Goal: Task Accomplishment & Management: Use online tool/utility

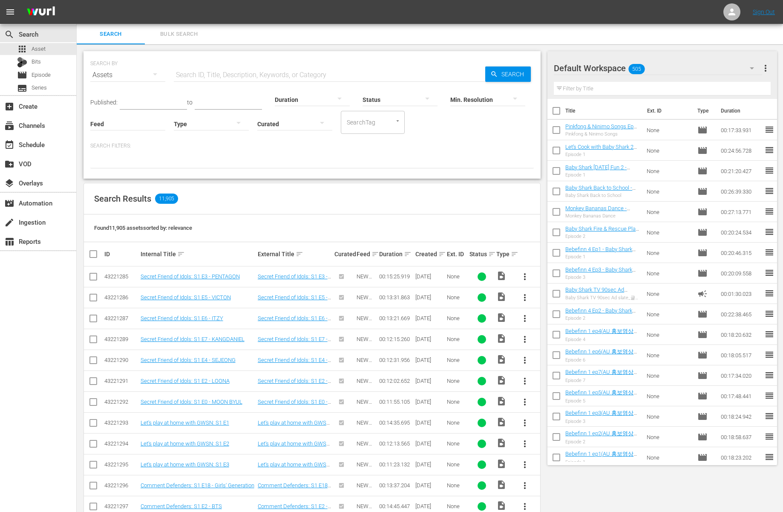
drag, startPoint x: 0, startPoint y: 0, endPoint x: 320, endPoint y: 197, distance: 376.1
click at [320, 197] on div "Search Results 11,905" at bounding box center [312, 198] width 457 height 31
click at [193, 166] on div at bounding box center [312, 161] width 444 height 14
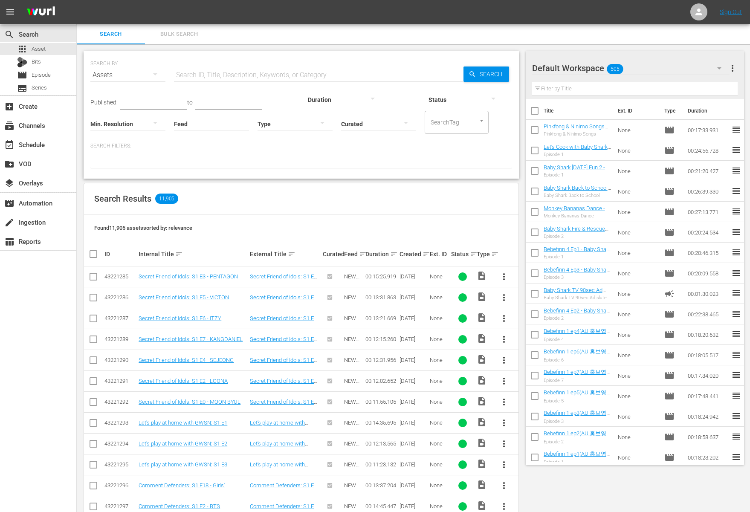
click at [252, 179] on div "SEARCH BY Search By Assets Search ID, Title, Description, Keywords, or Category…" at bounding box center [301, 382] width 449 height 676
click at [286, 194] on div "Search Results 11,905" at bounding box center [301, 198] width 434 height 31
click at [285, 166] on div at bounding box center [301, 161] width 422 height 14
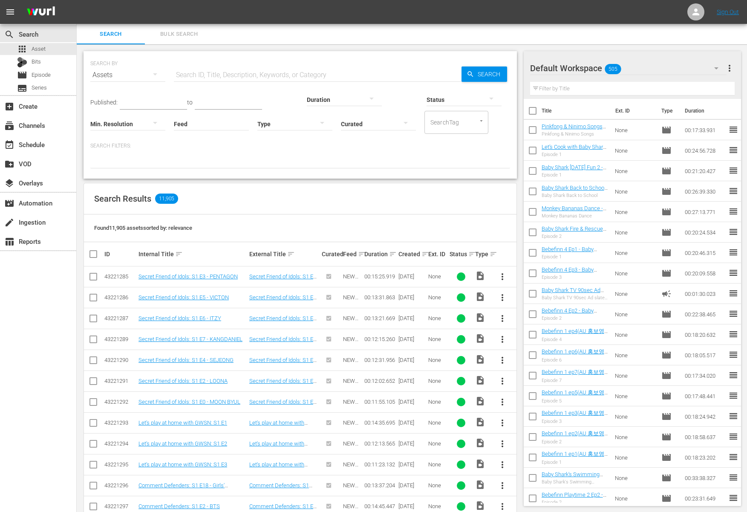
click at [418, 196] on div "Search Results 11,905" at bounding box center [300, 198] width 433 height 31
click at [369, 196] on div "Search Results 11,905" at bounding box center [300, 198] width 433 height 31
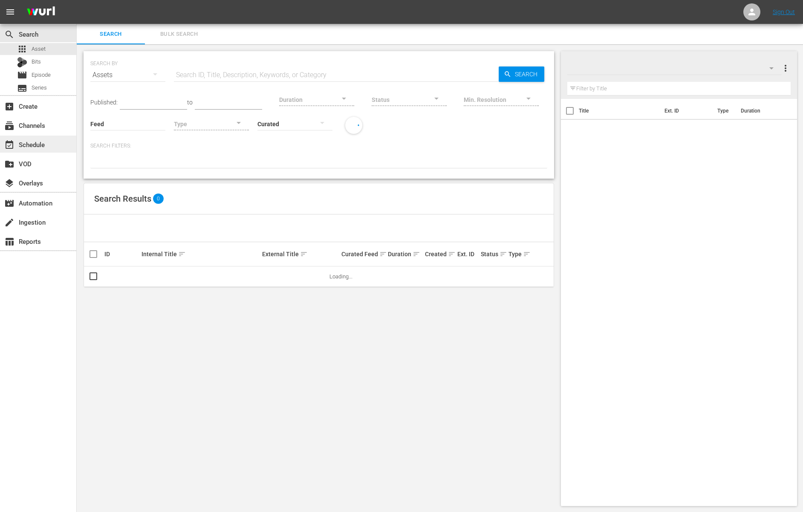
click at [38, 138] on div "event_available Schedule" at bounding box center [38, 144] width 76 height 17
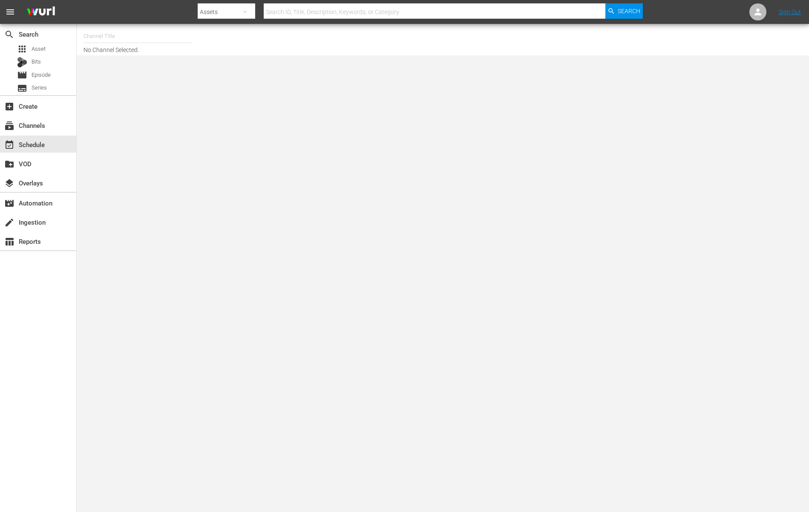
click at [134, 38] on input "text" at bounding box center [138, 36] width 109 height 20
click at [94, 68] on div "BABY SHARK TV (696 - newidco_babysharktv_1)" at bounding box center [200, 60] width 221 height 20
type input "BABY SHARK TV (696 - newidco_babysharktv_1)"
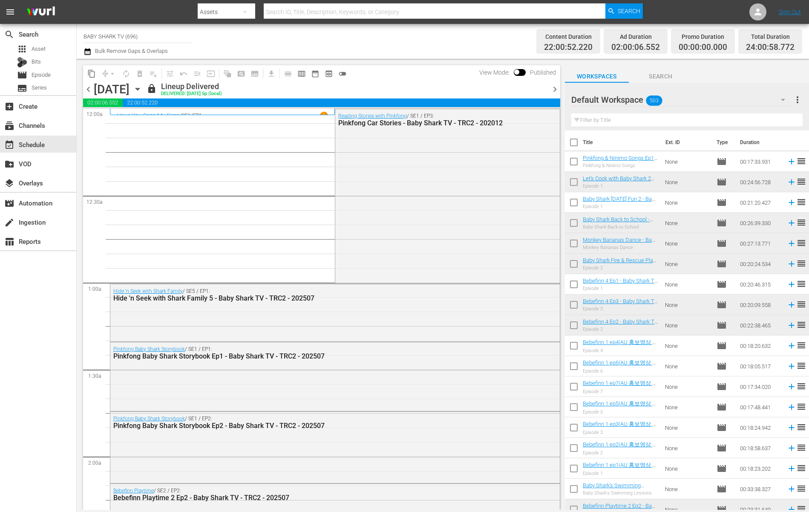
click at [652, 67] on div "Workspaces Search" at bounding box center [687, 74] width 244 height 17
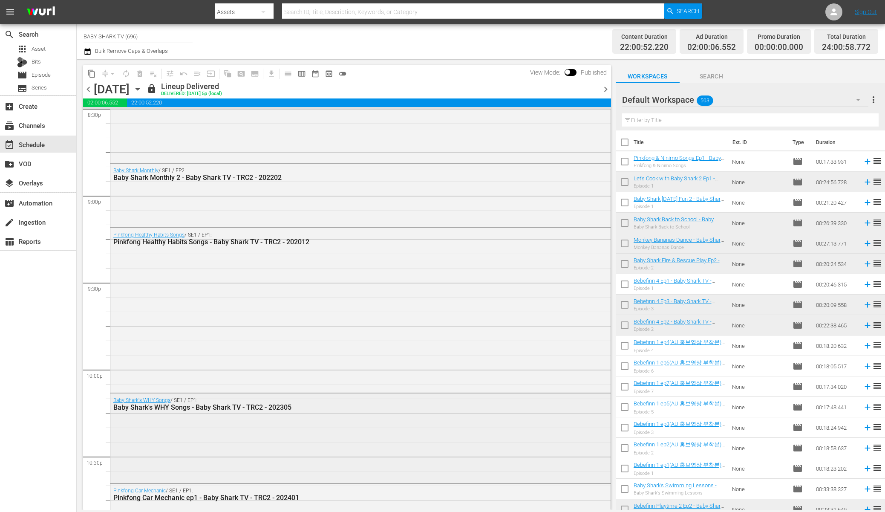
scroll to position [3775, 0]
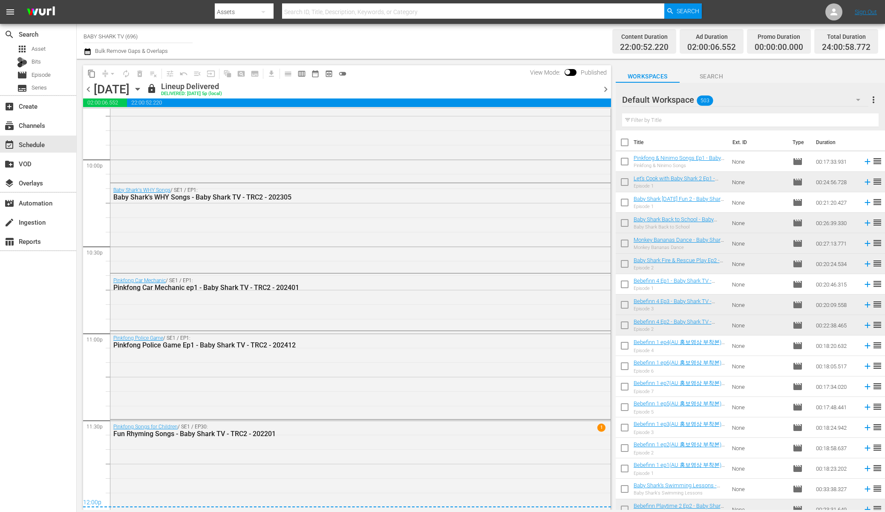
click at [233, 87] on div "chevron_left Friday, September 12th September 12th lock Lineup Delivered DELIVE…" at bounding box center [347, 90] width 528 height 17
click at [144, 87] on div "Friday, September 12th September 12th" at bounding box center [119, 89] width 51 height 14
click at [142, 87] on icon "button" at bounding box center [137, 88] width 9 height 9
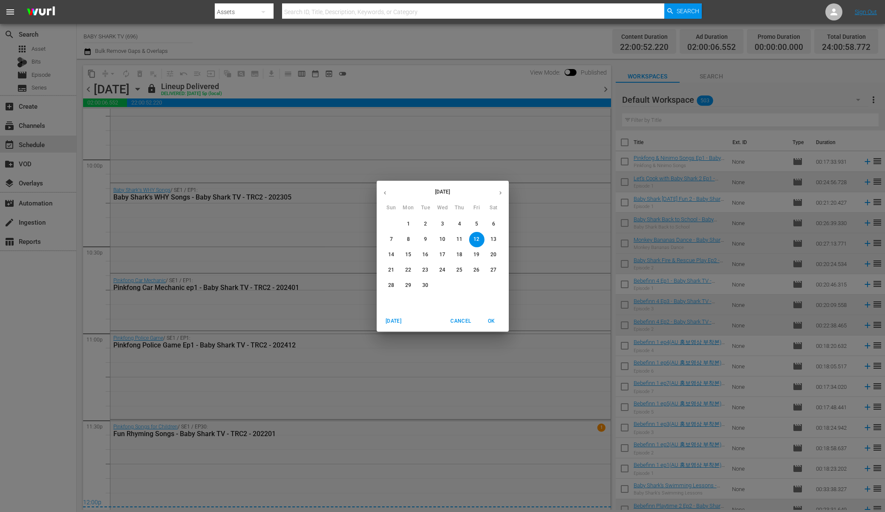
click at [503, 235] on div "7 8 9 10 11 12 13" at bounding box center [443, 239] width 132 height 15
click at [497, 238] on span "13" at bounding box center [493, 239] width 15 height 7
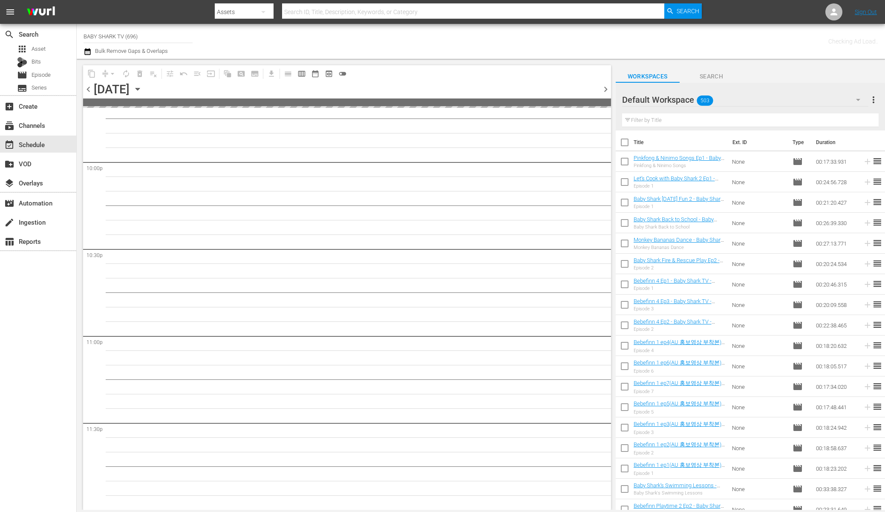
scroll to position [3772, 0]
click at [142, 84] on icon "button" at bounding box center [137, 88] width 9 height 9
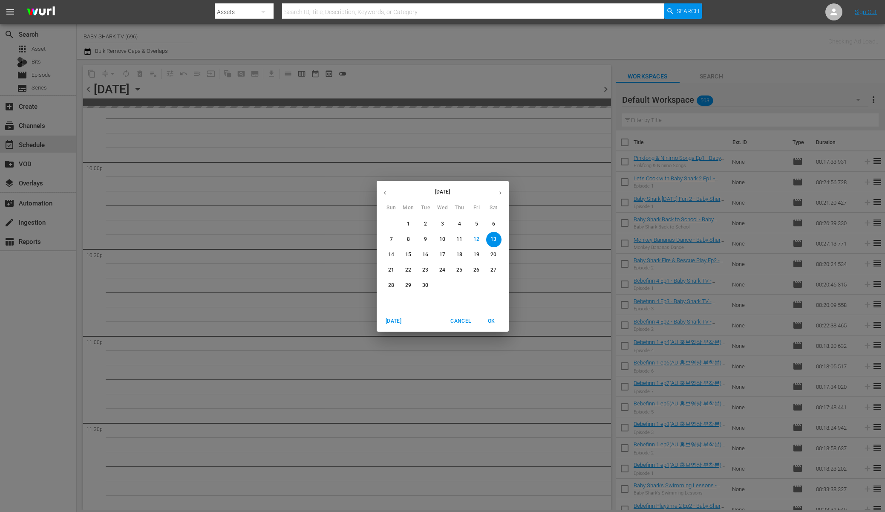
click at [238, 84] on div "September 2025 Sun Mon Tue Wed Thu Fri Sat 31 1 2 3 4 5 6 7 8 9 10 11 12 13 14 …" at bounding box center [442, 256] width 885 height 512
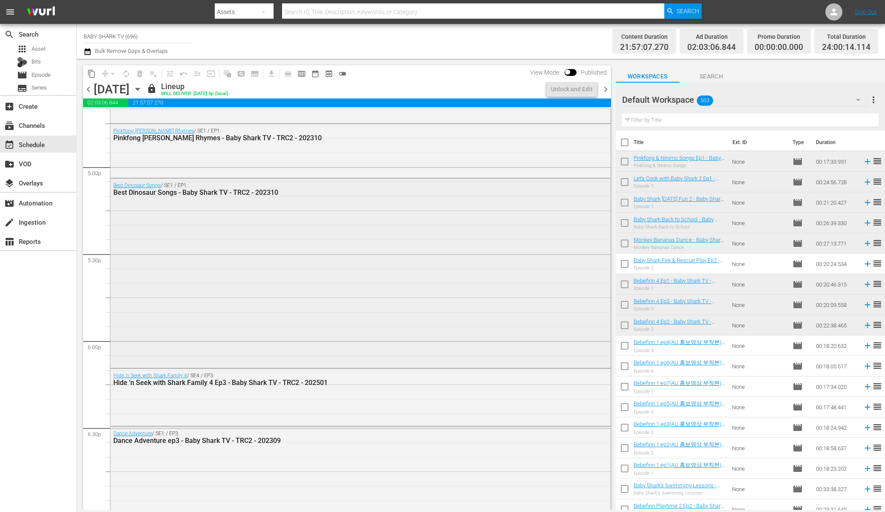
scroll to position [3249, 0]
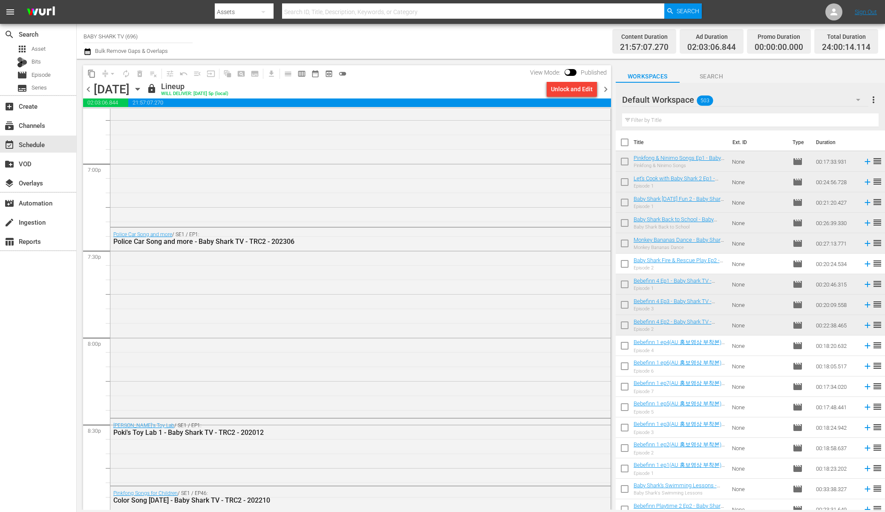
click at [144, 94] on div "Saturday, September 13th September 13th" at bounding box center [119, 89] width 51 height 14
click at [142, 89] on icon "button" at bounding box center [137, 88] width 9 height 9
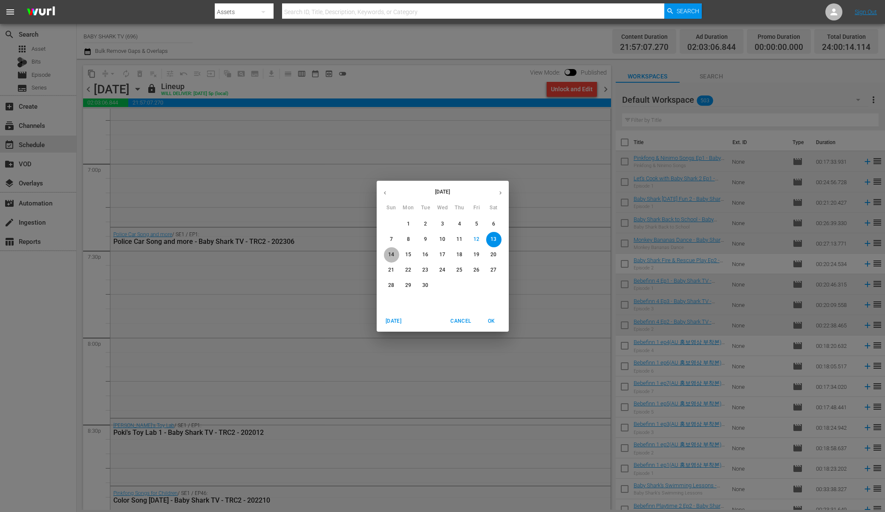
click at [396, 254] on span "14" at bounding box center [391, 254] width 15 height 7
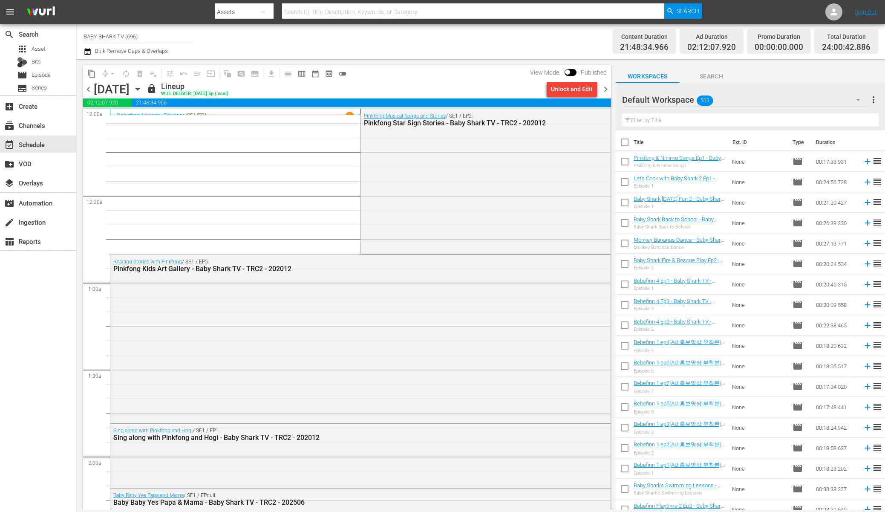
click at [434, 77] on div "content_copy compress arrow_drop_down autorenew_outlined delete_forever_outline…" at bounding box center [347, 73] width 528 height 17
click at [142, 91] on icon "button" at bounding box center [137, 88] width 9 height 9
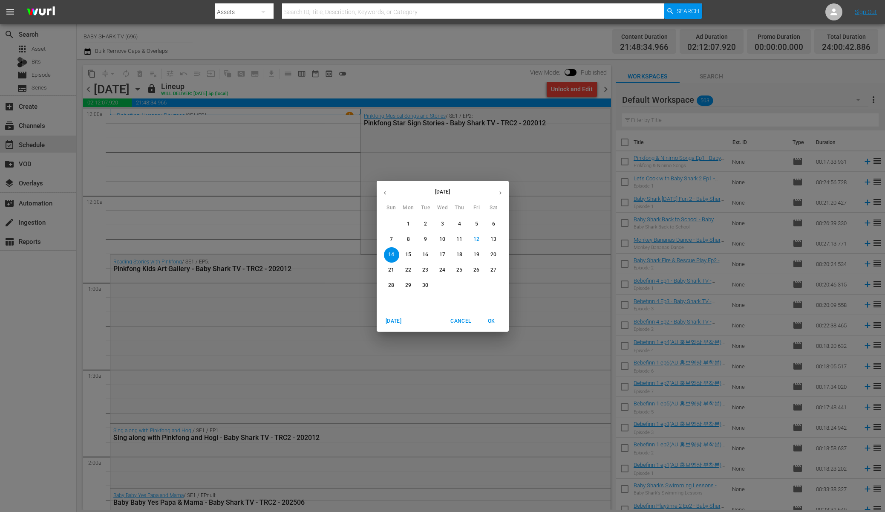
click at [412, 253] on span "15" at bounding box center [408, 254] width 15 height 7
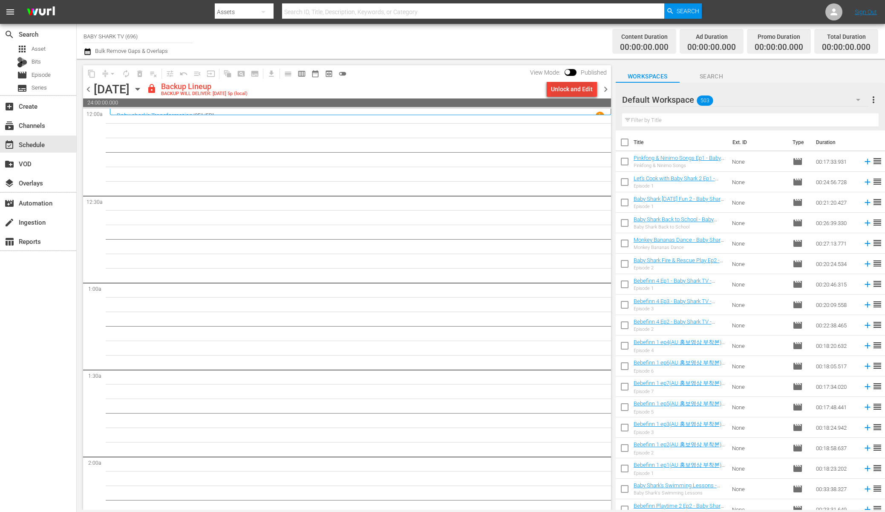
click at [575, 91] on div "Unlock and Edit" at bounding box center [572, 88] width 42 height 15
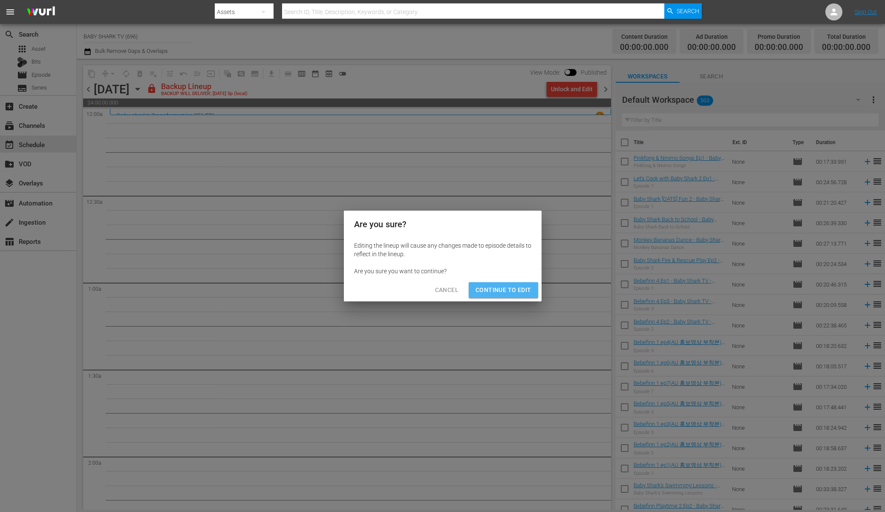
click at [514, 292] on span "Continue to Edit" at bounding box center [503, 290] width 55 height 11
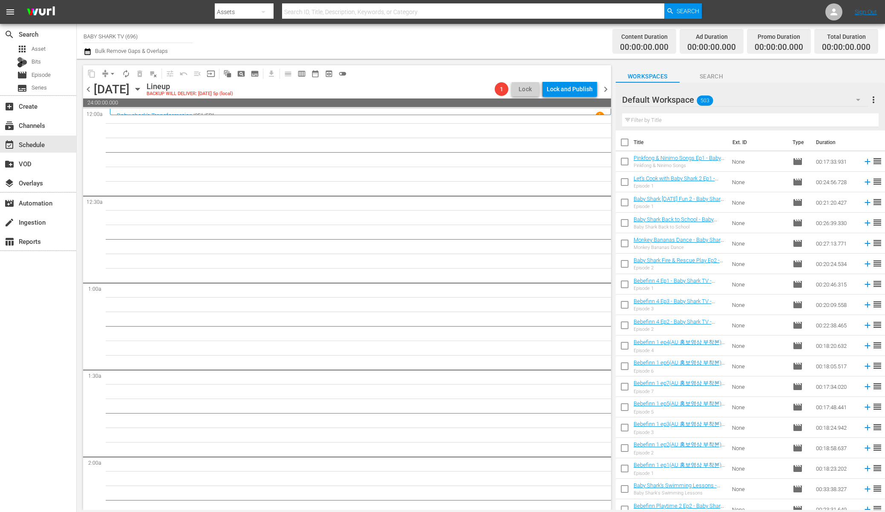
click at [451, 79] on div "content_copy compress arrow_drop_down autorenew_outlined delete_forever_outline…" at bounding box center [347, 73] width 528 height 17
click at [433, 85] on div "Lineup BACKUP WILL DELIVER: 9/14 @ 5p (local)" at bounding box center [319, 89] width 345 height 14
click at [142, 91] on icon "button" at bounding box center [137, 88] width 9 height 9
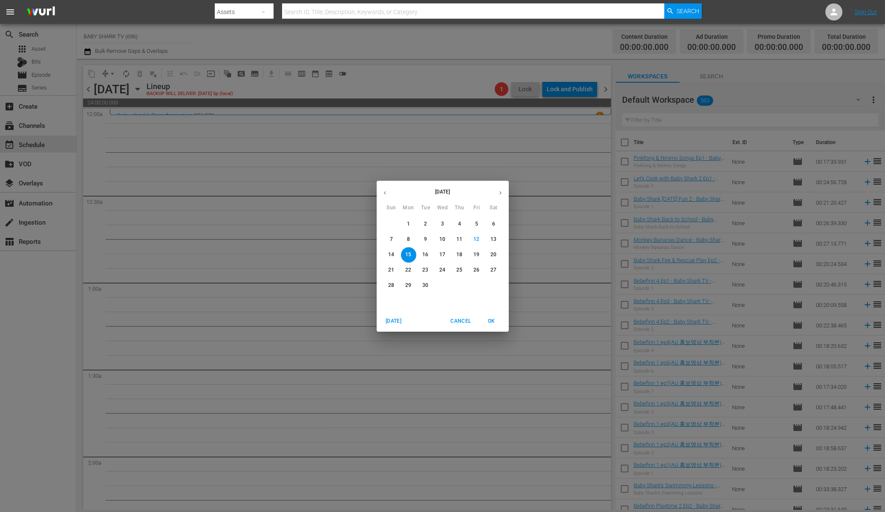
click at [395, 258] on span "14" at bounding box center [391, 254] width 15 height 7
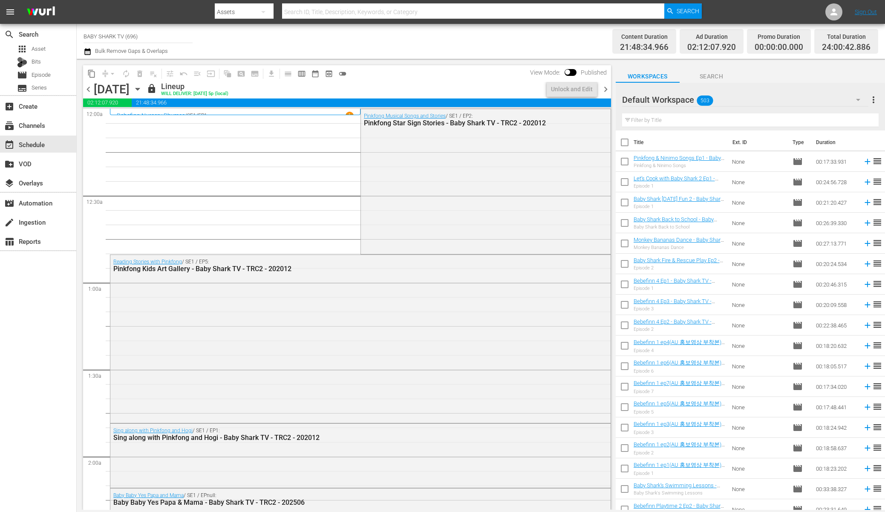
click at [142, 91] on icon "button" at bounding box center [137, 88] width 9 height 9
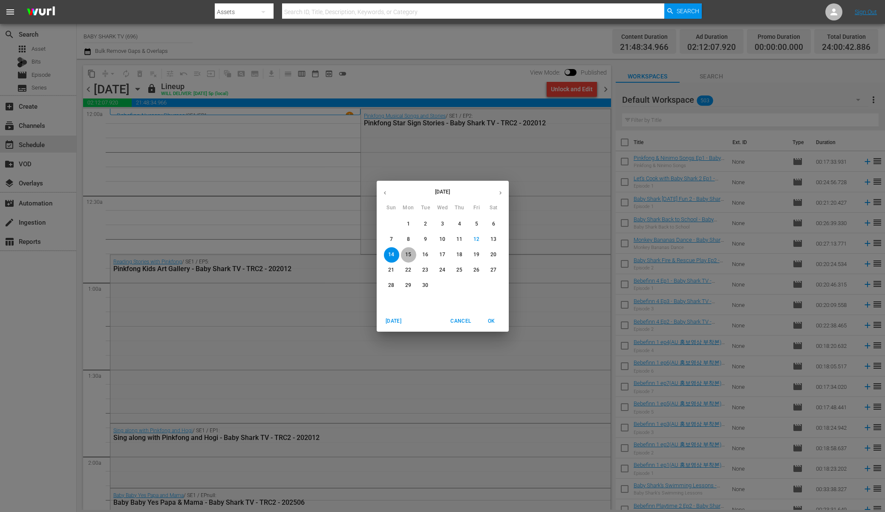
click at [414, 251] on span "15" at bounding box center [408, 254] width 15 height 7
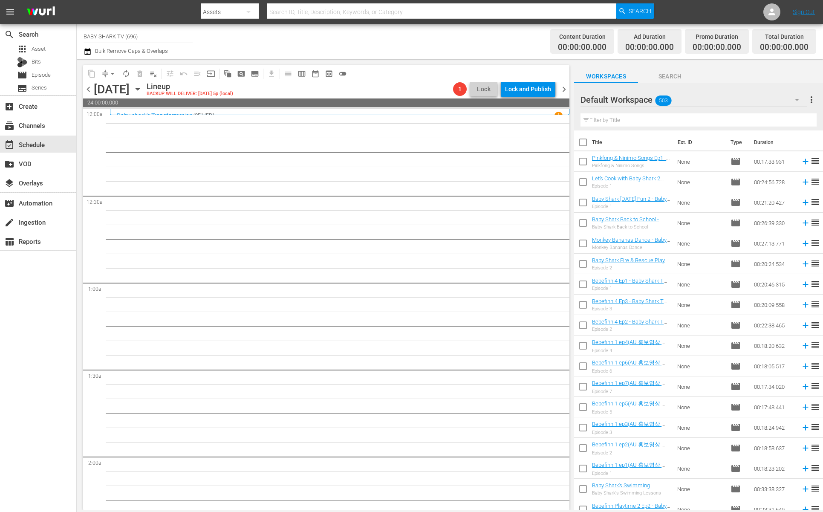
click at [393, 96] on div "Lineup BACKUP WILL DELIVER: 9/14 @ 5p (local)" at bounding box center [298, 89] width 303 height 14
click at [652, 375] on td "reorder" at bounding box center [816, 366] width 13 height 20
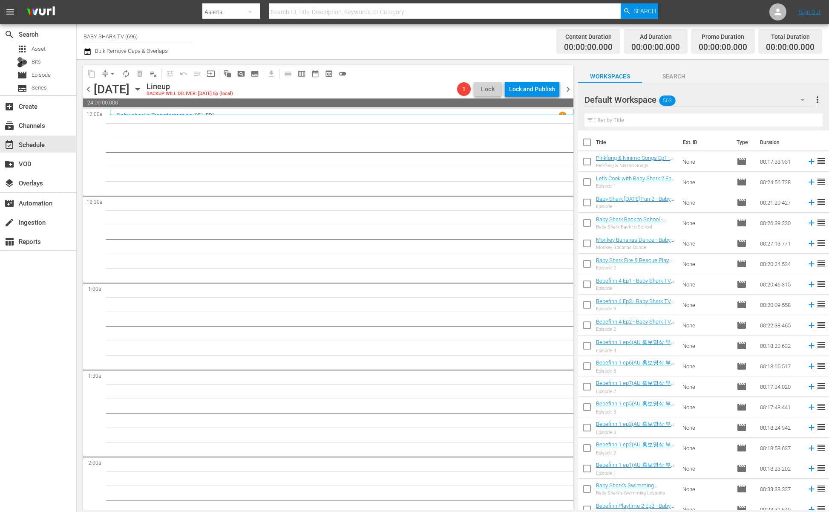
click at [436, 92] on div "Lineup BACKUP WILL DELIVER: 9/14 @ 5p (local)" at bounding box center [300, 89] width 307 height 14
click at [652, 133] on th "Ext. ID" at bounding box center [705, 142] width 54 height 24
drag, startPoint x: 679, startPoint y: 133, endPoint x: 685, endPoint y: 120, distance: 14.3
click at [652, 133] on th "Ext. ID" at bounding box center [705, 142] width 54 height 24
click at [652, 118] on input "text" at bounding box center [704, 120] width 238 height 14
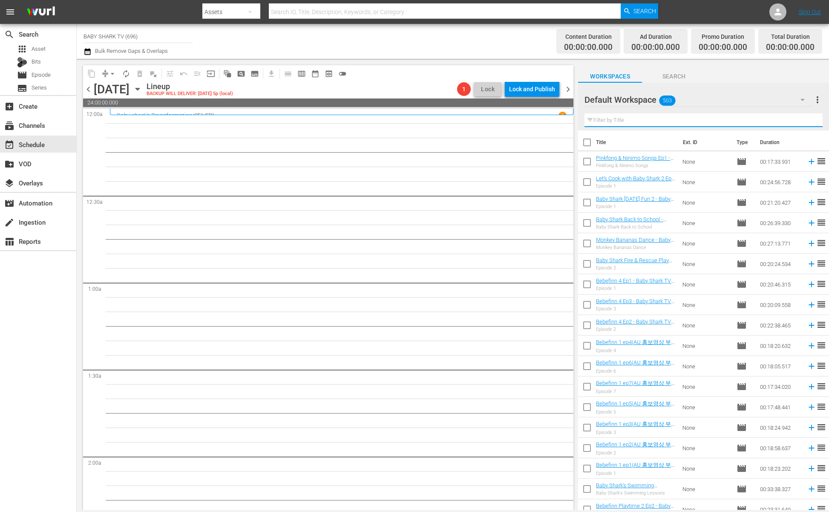
paste input "Learn ABC with Baby Shark Dinosaur 1"
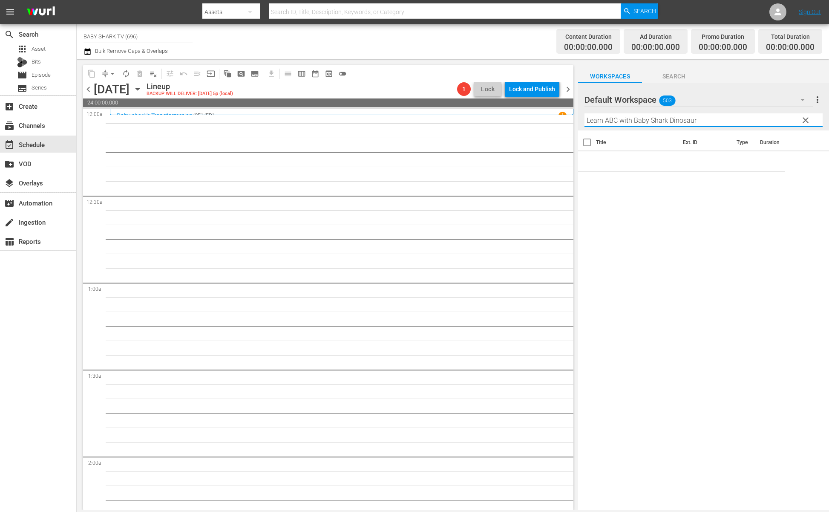
type input "Learn ABC with Baby Shark Dinosaur"
click at [652, 125] on button "clear" at bounding box center [806, 120] width 14 height 14
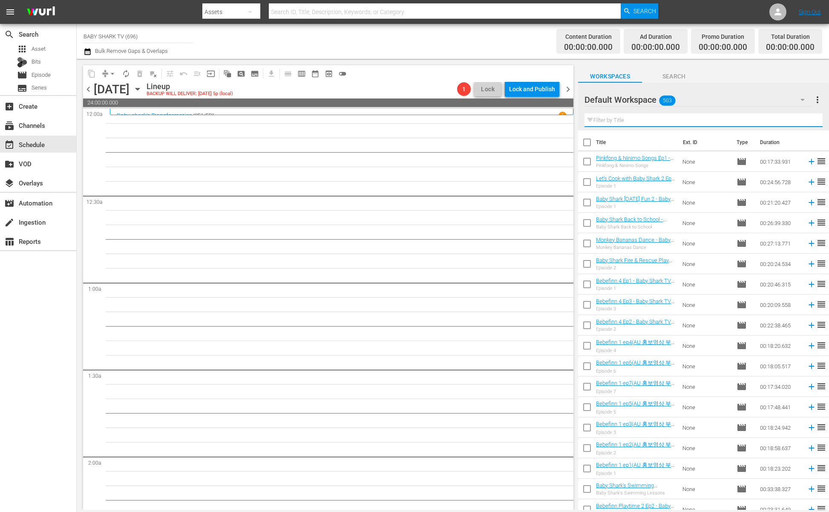
click at [652, 124] on input "text" at bounding box center [704, 120] width 238 height 14
click at [652, 118] on input "text" at bounding box center [704, 120] width 238 height 14
click at [652, 122] on input "text" at bounding box center [704, 120] width 238 height 14
paste input "Learn ABC with Baby Shark Dinosaur 1"
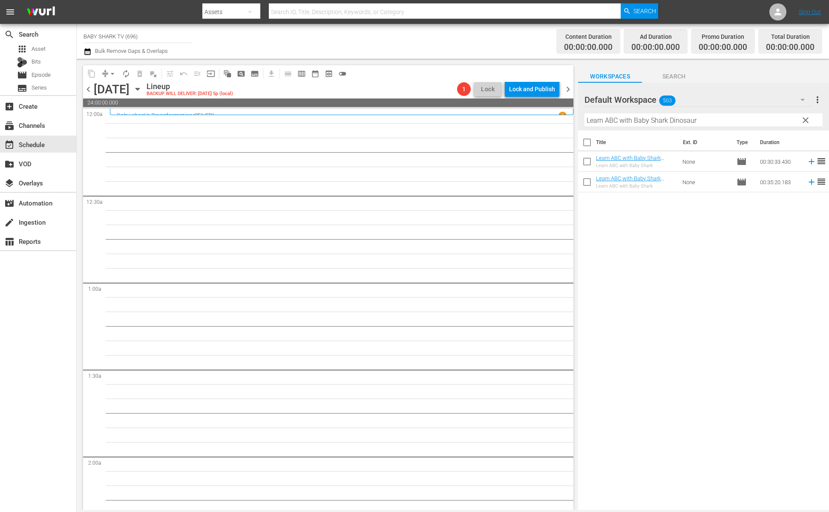
click at [641, 294] on div "Title Ext. ID Type Duration Learn ABC with Baby Shark Dinosaur 2 - Baby Shark T…" at bounding box center [703, 320] width 251 height 381
click at [652, 216] on div "Title Ext. ID Type Duration Learn ABC with Baby Shark Dinosaur 2 - Baby Shark T…" at bounding box center [703, 320] width 251 height 381
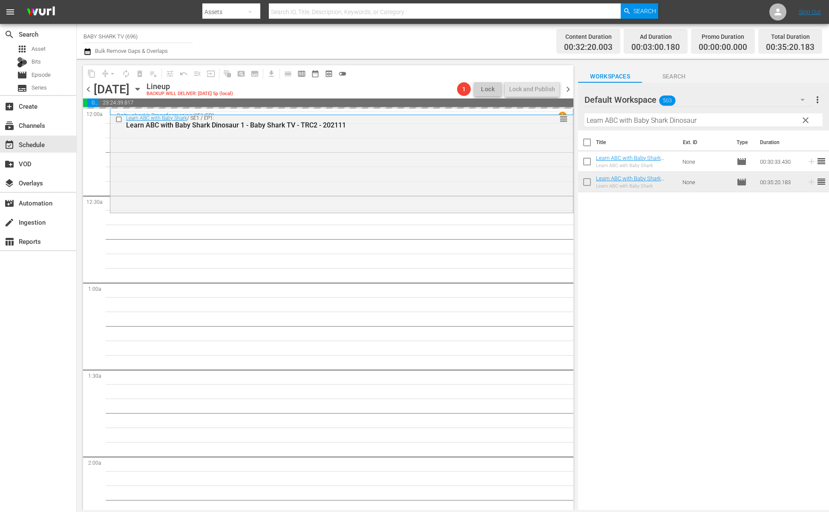
click at [652, 125] on input "Learn ABC with Baby Shark Dinosaur" at bounding box center [704, 120] width 238 height 14
click at [652, 117] on input "Learn ABC with Baby Shark Dinosaur" at bounding box center [704, 120] width 238 height 14
paste input "Baby Shark Brooklyn Ep.1"
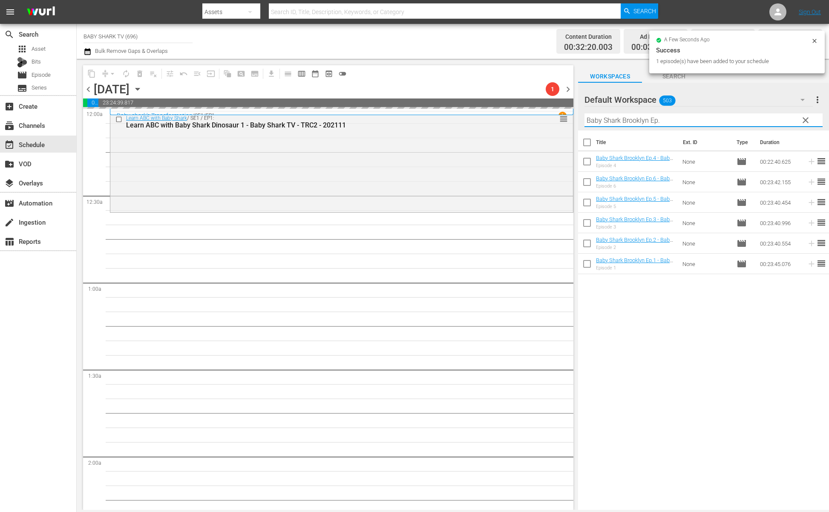
type input "Baby Shark Brooklyn Ep."
click at [652, 363] on div "Title Ext. ID Type Duration Baby Shark Brooklyn Ep.4 - Baby Shark TV - TRC2 - 2…" at bounding box center [703, 320] width 251 height 381
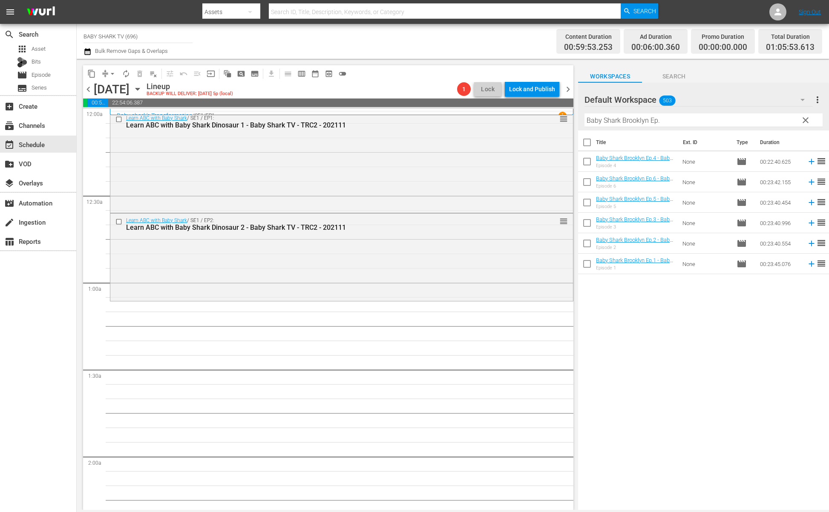
click at [652, 333] on div "Title Ext. ID Type Duration Baby Shark Brooklyn Ep.4 - Baby Shark TV - TRC2 - 2…" at bounding box center [703, 320] width 251 height 381
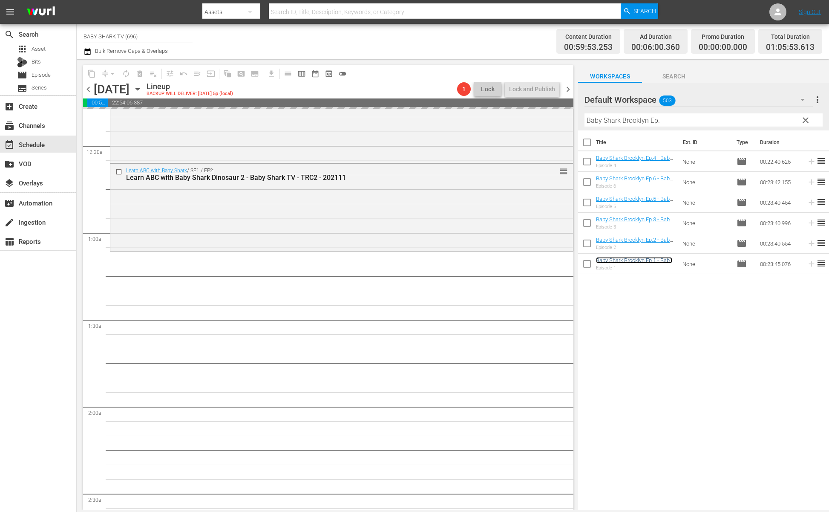
scroll to position [73, 0]
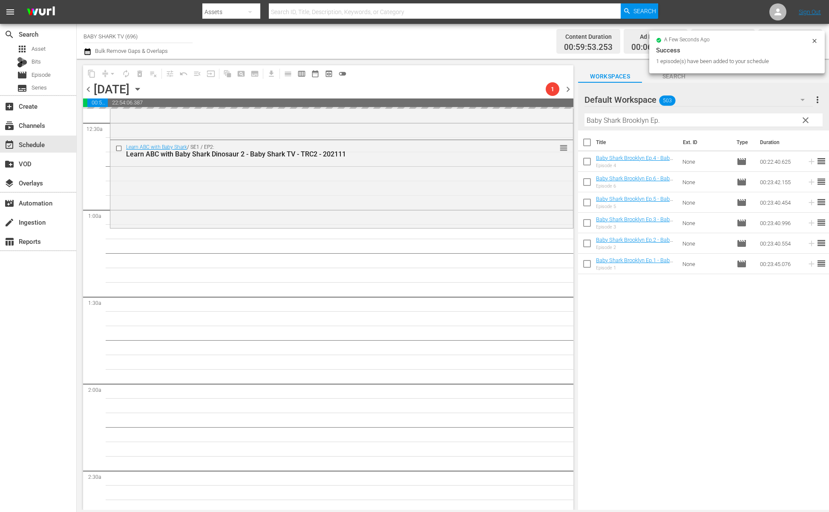
click at [652, 320] on div "Title Ext. ID Type Duration Baby Shark Brooklyn Ep.4 - Baby Shark TV - TRC2 - 2…" at bounding box center [703, 320] width 251 height 381
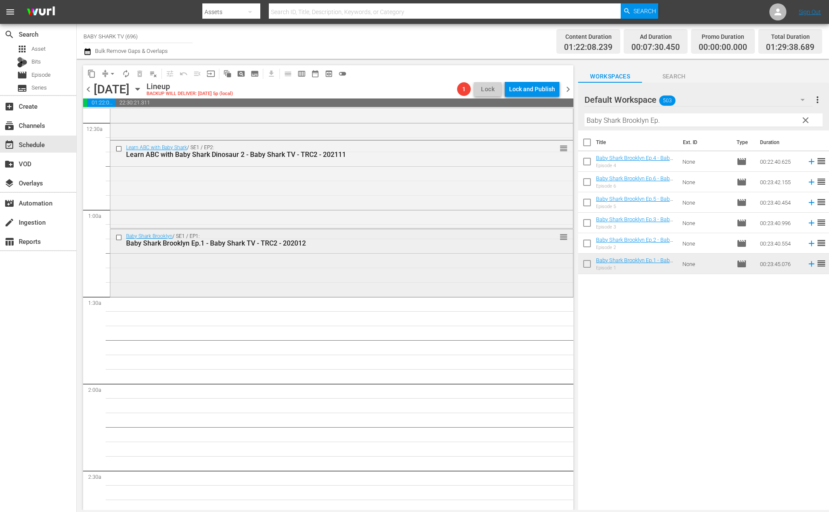
scroll to position [0, 0]
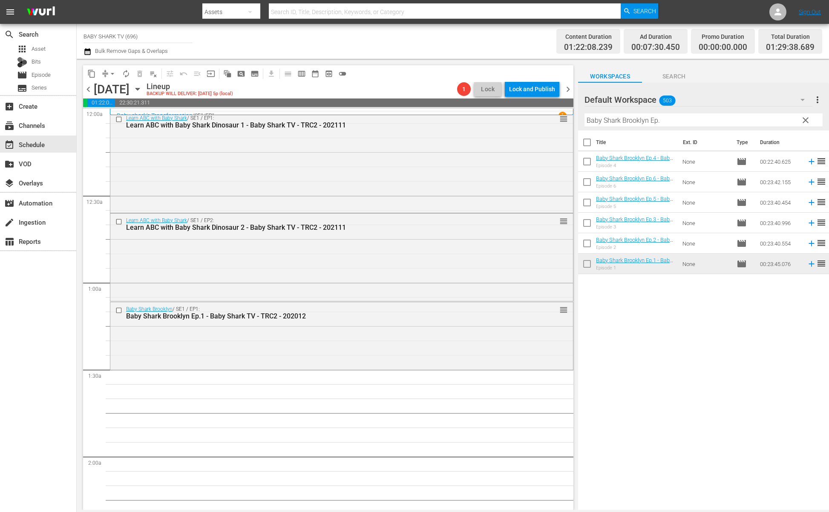
click at [651, 291] on div "Title Ext. ID Type Duration Baby Shark Brooklyn Ep.4 - Baby Shark TV - TRC2 - 2…" at bounding box center [703, 320] width 251 height 381
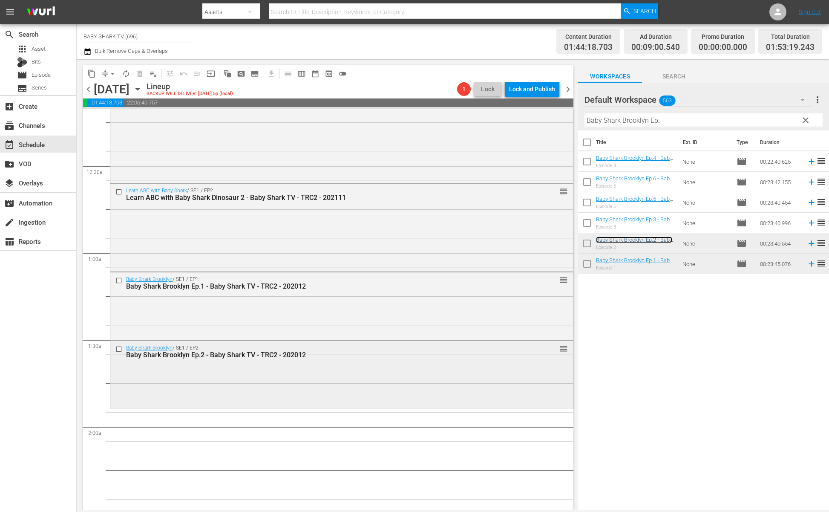
scroll to position [73, 0]
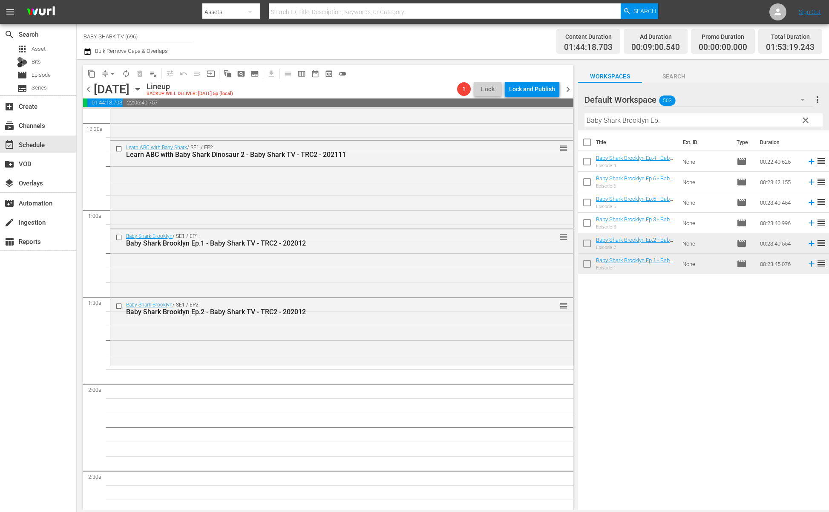
click at [652, 312] on div "Title Ext. ID Type Duration Baby Shark Brooklyn Ep.4 - Baby Shark TV - TRC2 - 2…" at bounding box center [703, 320] width 251 height 381
click at [652, 114] on input "Baby Shark Brooklyn Ep." at bounding box center [704, 120] width 238 height 14
click at [652, 117] on input "Baby Shark Brooklyn Ep." at bounding box center [704, 120] width 238 height 14
click at [652, 118] on input "Baby Shark Brooklyn Ep." at bounding box center [704, 120] width 238 height 14
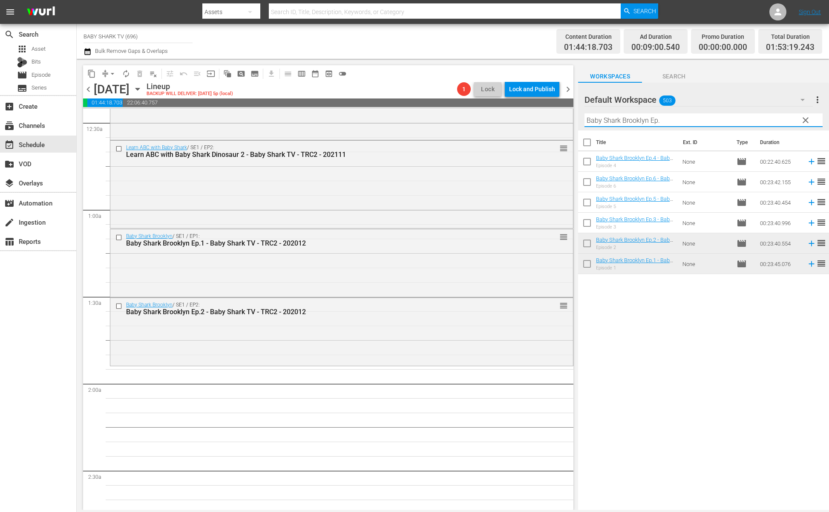
click at [652, 118] on button "clear" at bounding box center [806, 120] width 14 height 14
click at [652, 118] on input "Baby Shark Brooklyn Ep." at bounding box center [704, 120] width 238 height 14
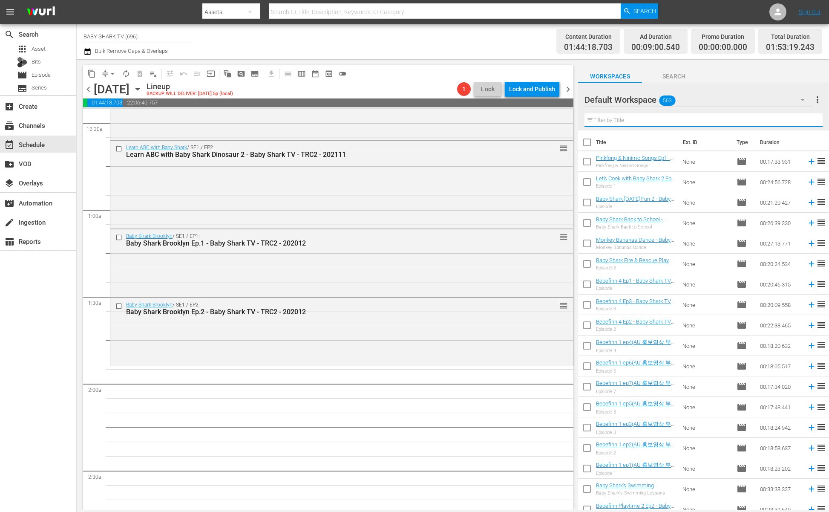
click at [652, 117] on input "text" at bounding box center [704, 120] width 238 height 14
paste input "Pinkfong Baby Shark Storybook Ep1"
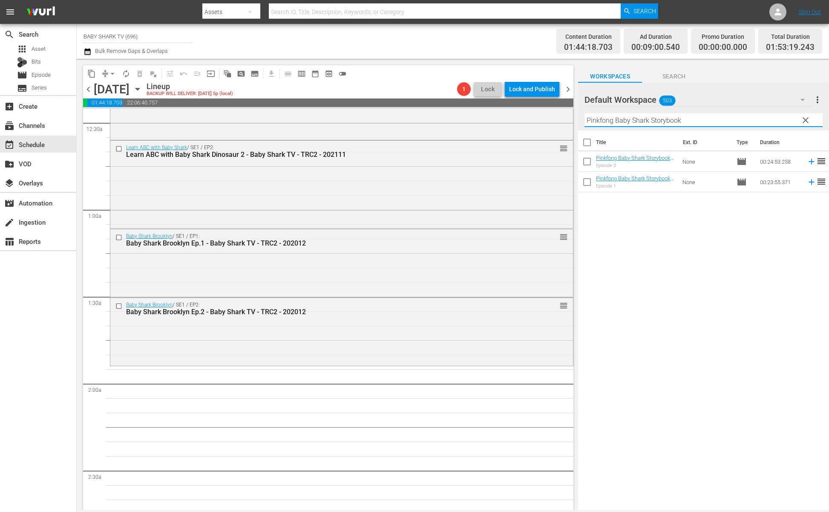
type input "Pinkfong Baby Shark Storybook"
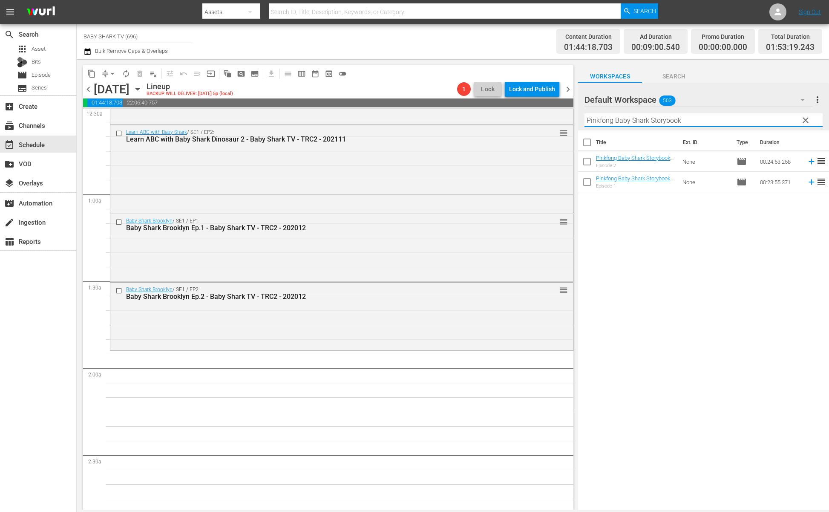
click at [652, 227] on div "Title Ext. ID Type Duration Pinkfong Baby Shark Storybook Ep2 - Baby Shark TV -…" at bounding box center [703, 320] width 251 height 381
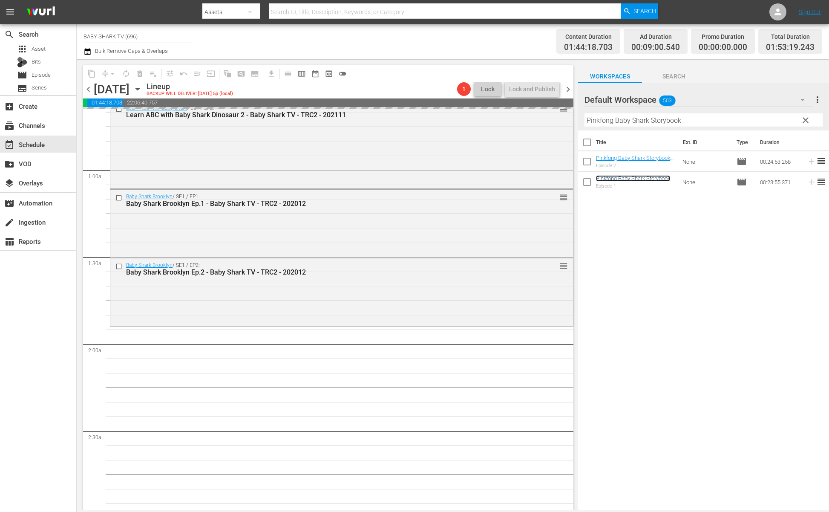
scroll to position [157, 0]
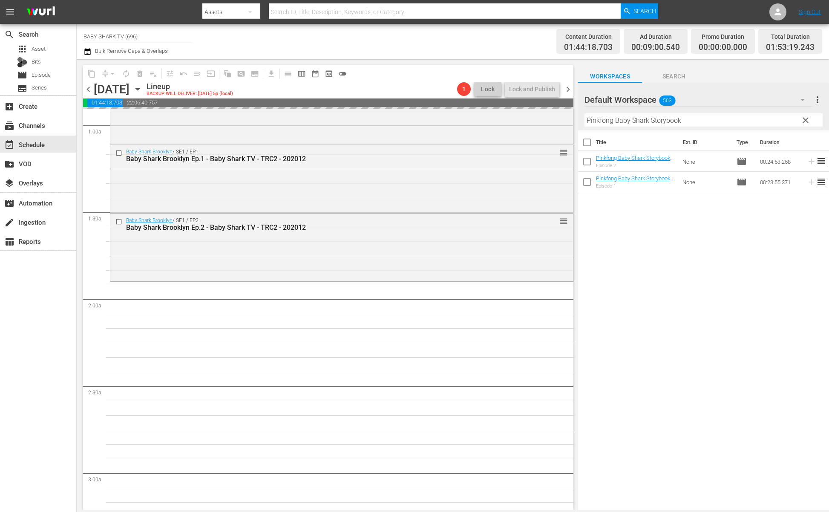
click at [652, 235] on div "Title Ext. ID Type Duration Pinkfong Baby Shark Storybook Ep2 - Baby Shark TV -…" at bounding box center [703, 320] width 251 height 381
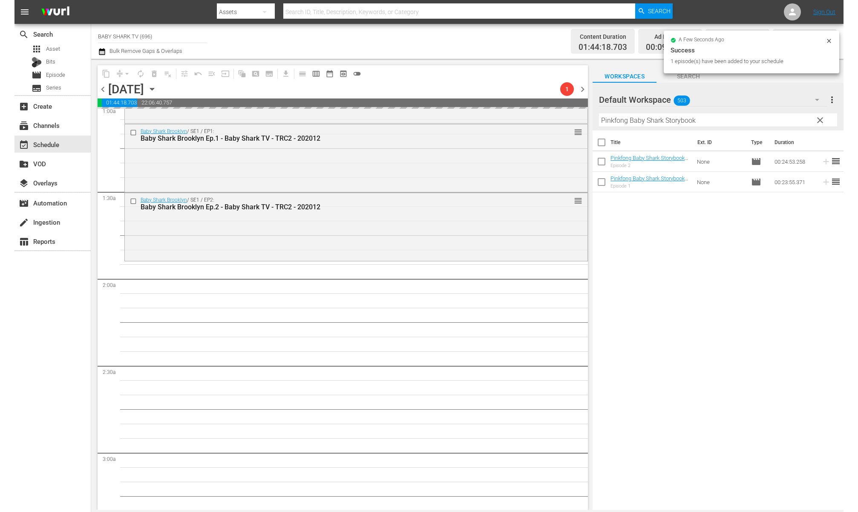
scroll to position [214, 0]
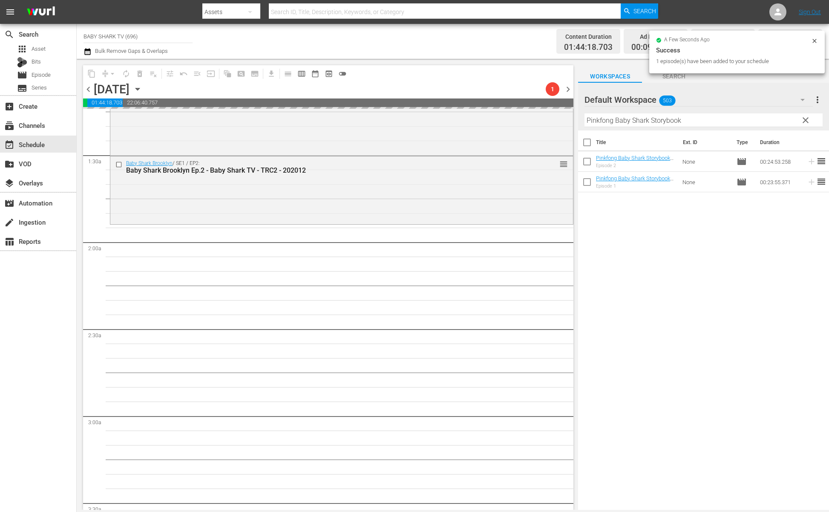
click at [631, 268] on div "Title Ext. ID Type Duration Pinkfong Baby Shark Storybook Ep2 - Baby Shark TV -…" at bounding box center [703, 320] width 251 height 381
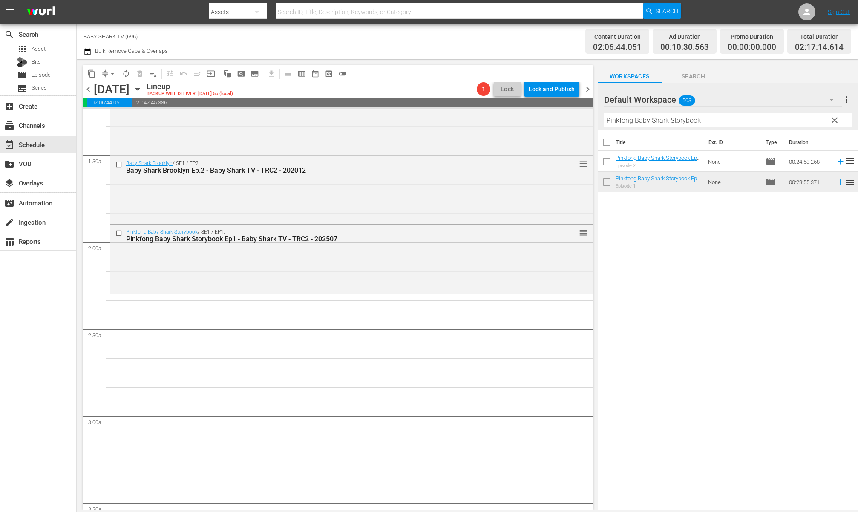
click at [652, 219] on div "Title Ext. ID Type Duration Pinkfong Baby Shark Storybook Ep2 - Baby Shark TV -…" at bounding box center [728, 320] width 260 height 381
click at [652, 120] on span "clear" at bounding box center [835, 120] width 10 height 10
click at [652, 120] on input "Pinkfong Baby Shark Storybook" at bounding box center [728, 120] width 248 height 14
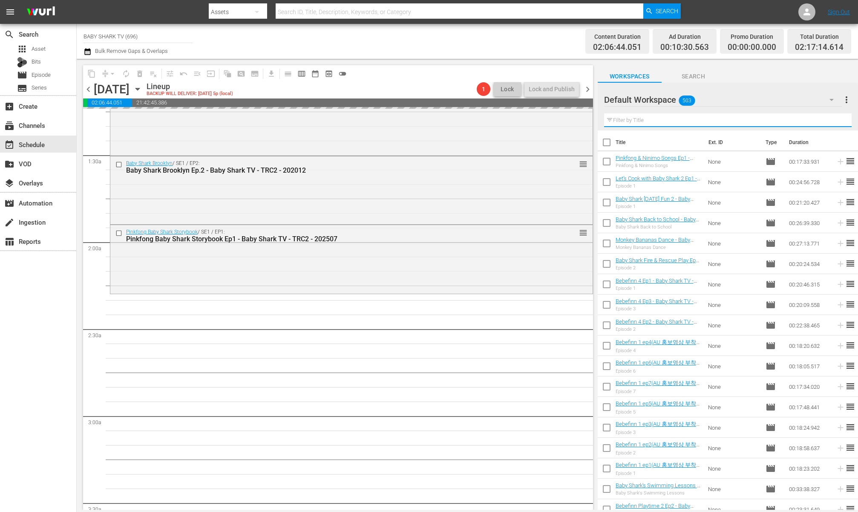
click at [652, 120] on input "text" at bounding box center [728, 120] width 248 height 14
paste input "Baby Baby Yes Papa & Mama"
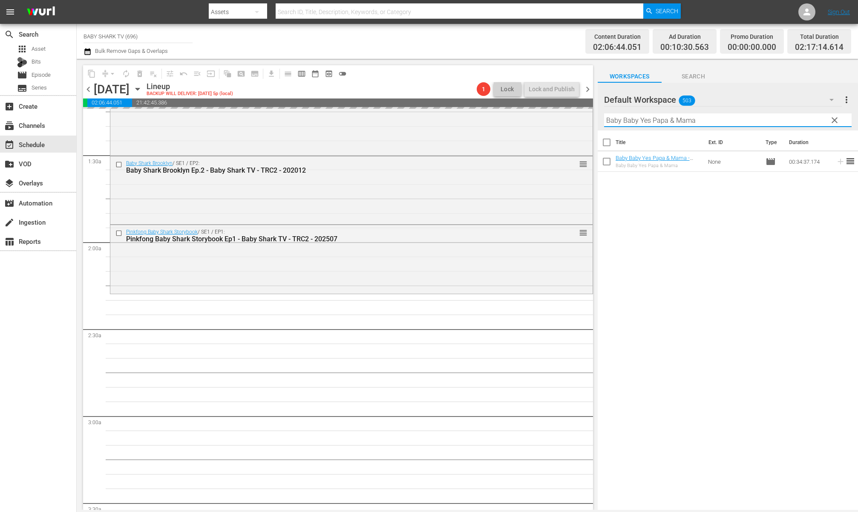
type input "Baby Baby Yes Papa & Mama"
click at [652, 213] on div "Title Ext. ID Type Duration Baby Baby Yes Papa & Mama - Baby Shark TV - TRC2 - …" at bounding box center [728, 320] width 260 height 381
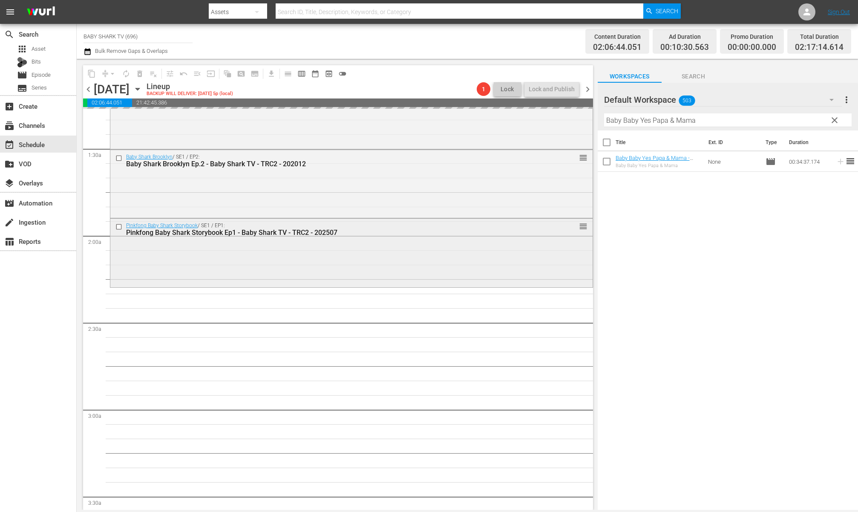
scroll to position [230, 0]
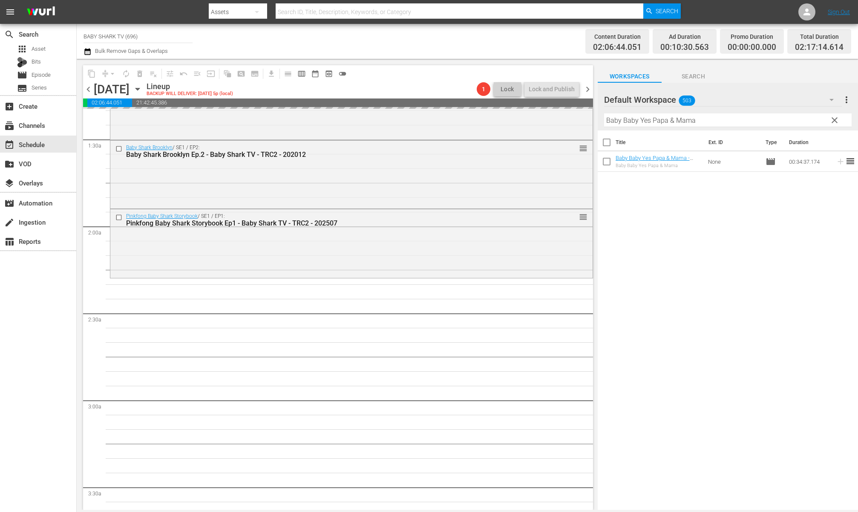
click at [652, 244] on div "Title Ext. ID Type Duration Baby Baby Yes Papa & Mama - Baby Shark TV - TRC2 - …" at bounding box center [728, 320] width 260 height 381
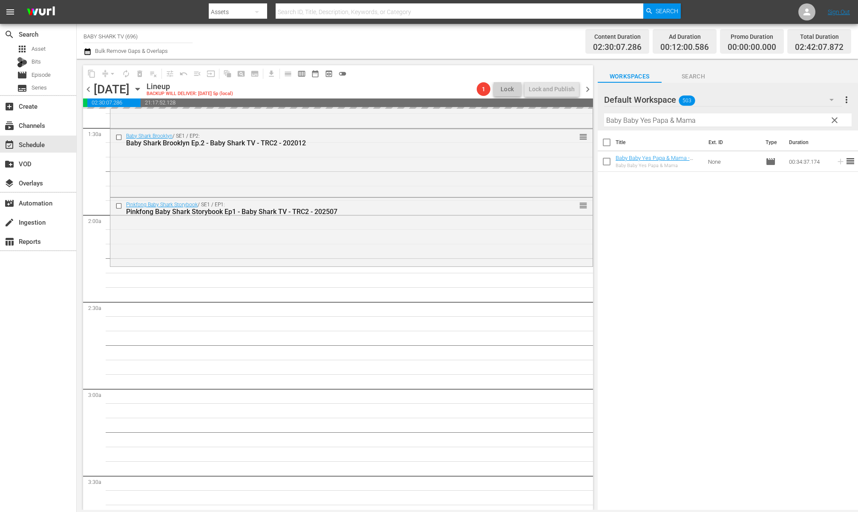
scroll to position [243, 0]
click at [652, 257] on div "Title Ext. ID Type Duration Baby Baby Yes Papa & Mama - Baby Shark TV - TRC2 - …" at bounding box center [728, 320] width 260 height 381
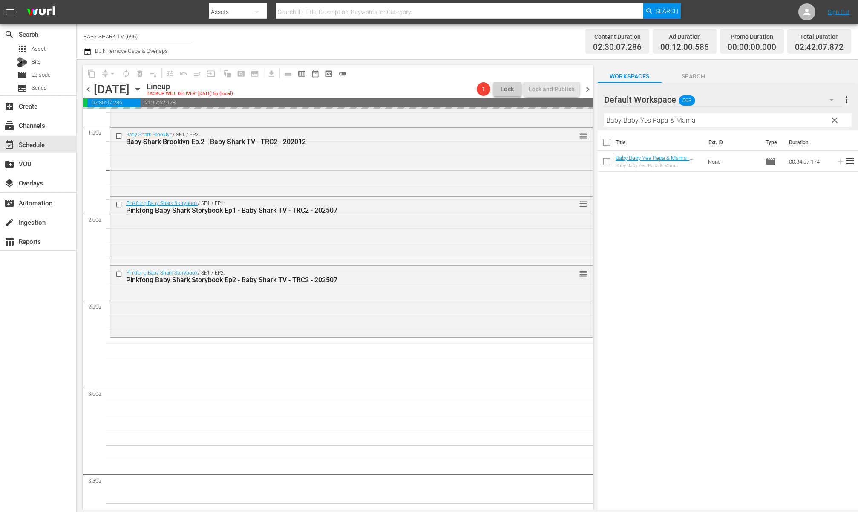
click at [652, 121] on button "clear" at bounding box center [835, 120] width 14 height 14
click at [652, 121] on input "Baby Baby Yes Papa & Mama" at bounding box center [728, 120] width 248 height 14
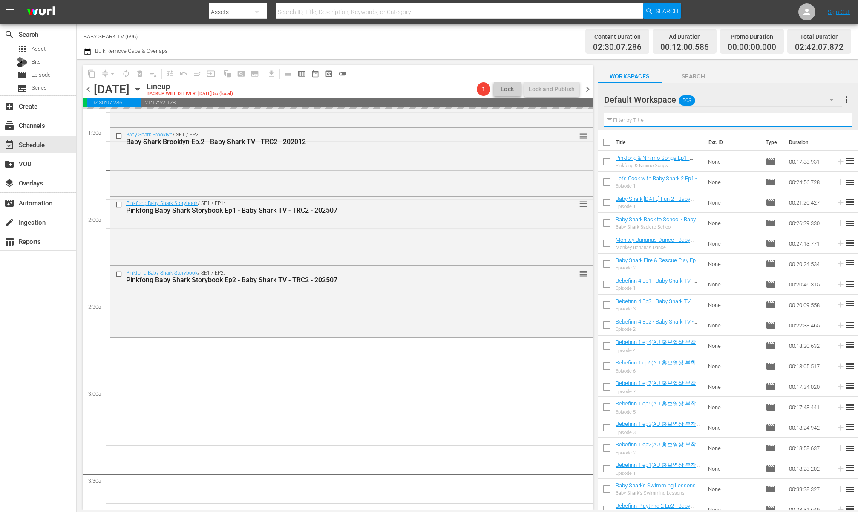
click at [652, 121] on input "text" at bounding box center [728, 120] width 248 height 14
paste input "Save Our Home, Our Earth"
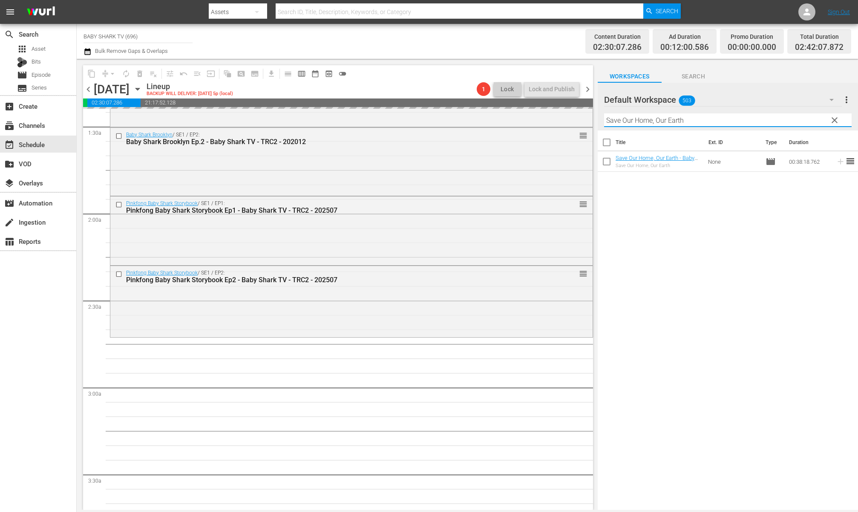
type input "Save Our Home, Our Earth"
click at [652, 219] on div "Title Ext. ID Type Duration Save Our Home, Our Earth - Baby Shark TV - TRC2 - 2…" at bounding box center [728, 320] width 260 height 381
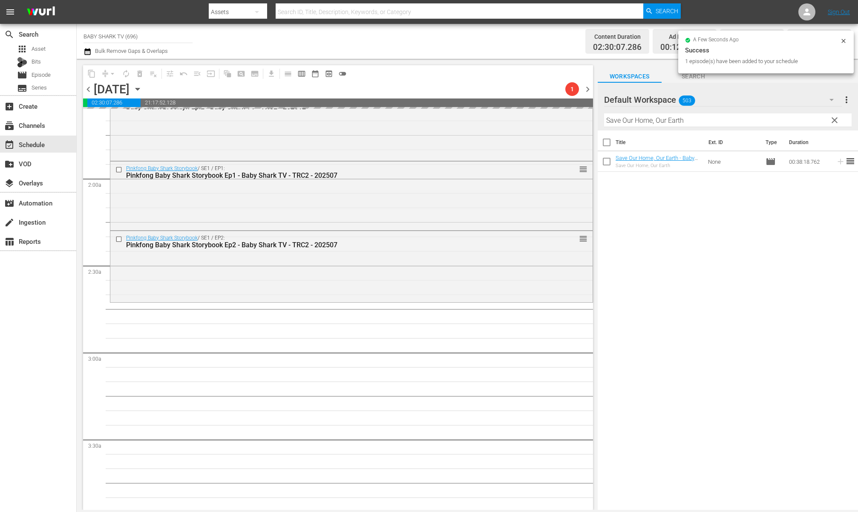
scroll to position [314, 0]
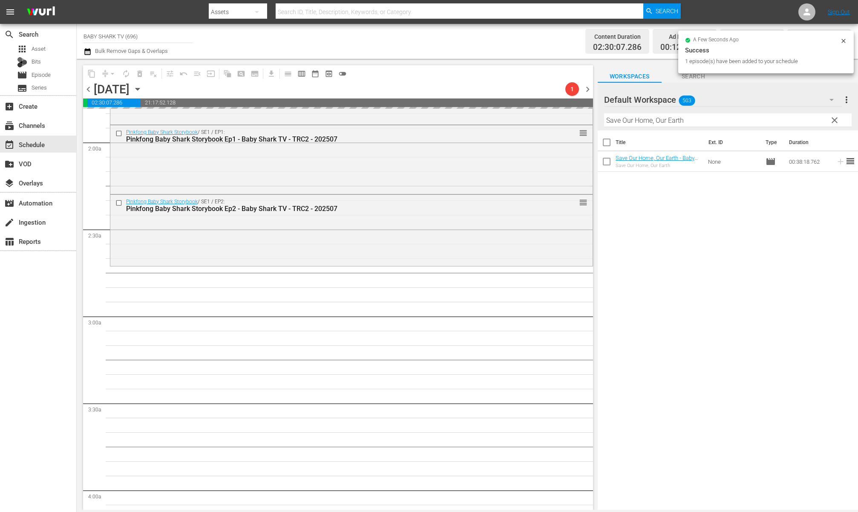
click at [652, 217] on div "Title Ext. ID Type Duration Save Our Home, Our Earth - Baby Shark TV - TRC2 - 2…" at bounding box center [728, 320] width 260 height 381
click at [652, 214] on div "Title Ext. ID Type Duration Save Our Home, Our Earth - Baby Shark TV - TRC2 - 2…" at bounding box center [728, 320] width 260 height 381
click at [652, 196] on div "Title Ext. ID Type Duration Save Our Home, Our Earth - Baby Shark TV - TRC2 - 2…" at bounding box center [728, 320] width 260 height 381
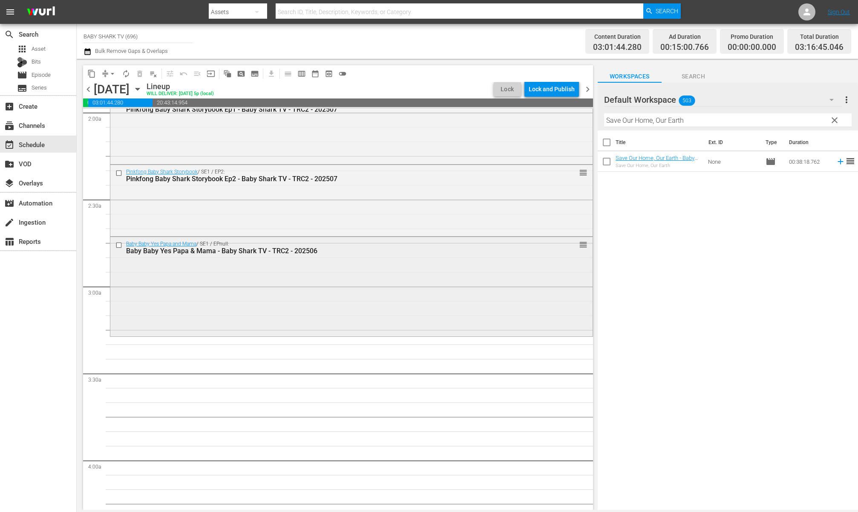
scroll to position [361, 0]
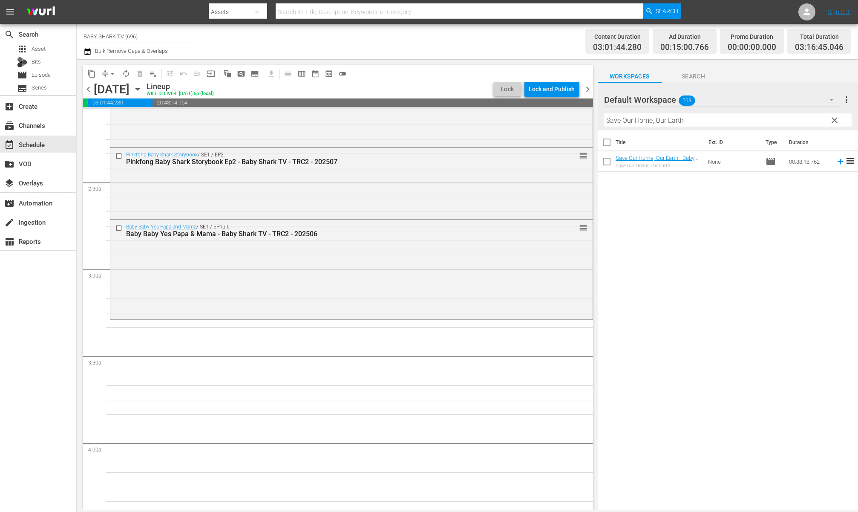
click at [652, 252] on div "Title Ext. ID Type Duration Save Our Home, Our Earth - Baby Shark TV - TRC2 - 2…" at bounding box center [728, 320] width 260 height 381
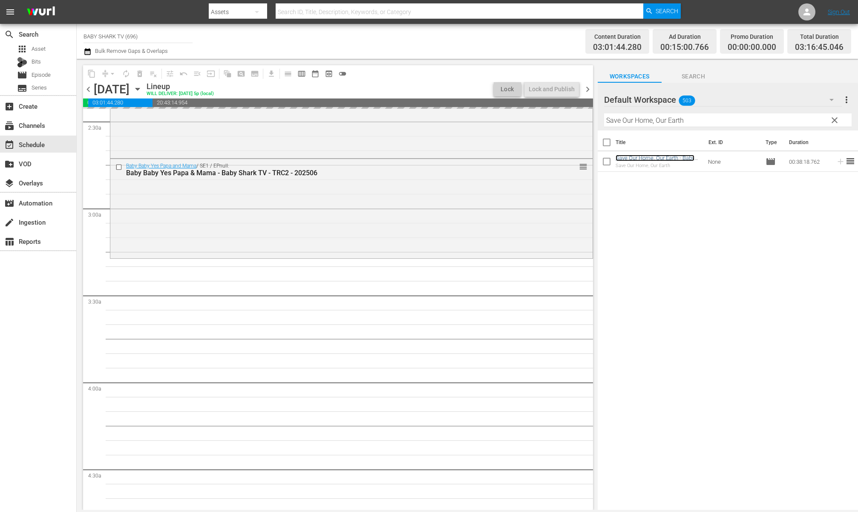
scroll to position [424, 0]
click at [652, 122] on span "clear" at bounding box center [835, 120] width 10 height 10
click at [652, 122] on input "Save Our Home, Our Earth" at bounding box center [728, 120] width 248 height 14
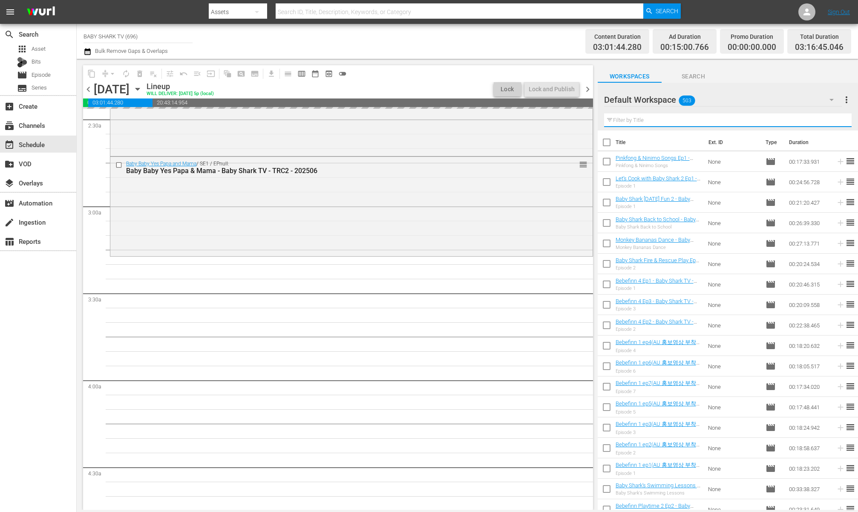
click at [652, 122] on input "text" at bounding box center [728, 120] width 248 height 14
click at [652, 121] on input "text" at bounding box center [728, 120] width 248 height 14
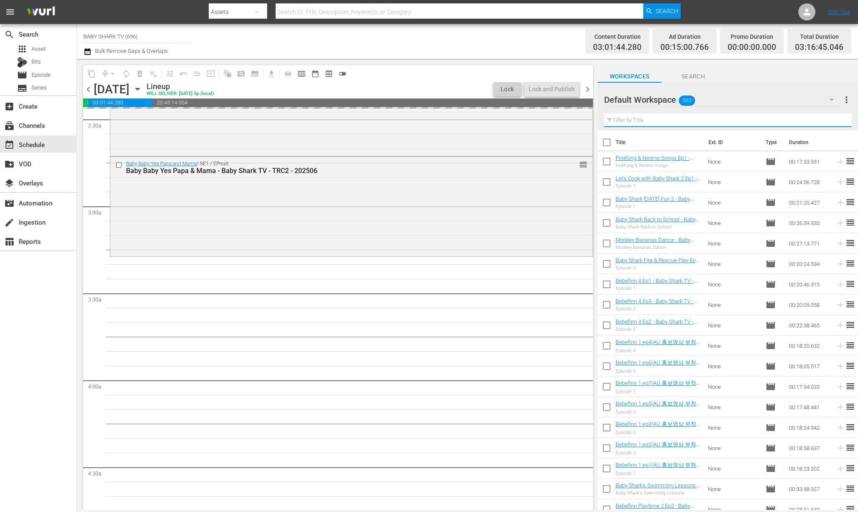
paste input "Bebefinn Animal Yoga"
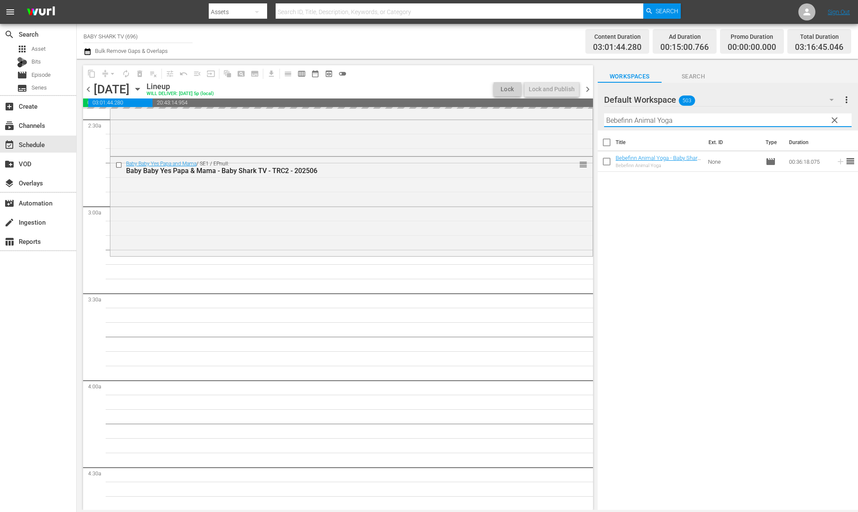
type input "Bebefinn Animal Yoga"
click at [652, 236] on div "Title Ext. ID Type Duration Bebefinn Animal Yoga - Baby Shark TV - TRC2 - 20250…" at bounding box center [728, 320] width 260 height 381
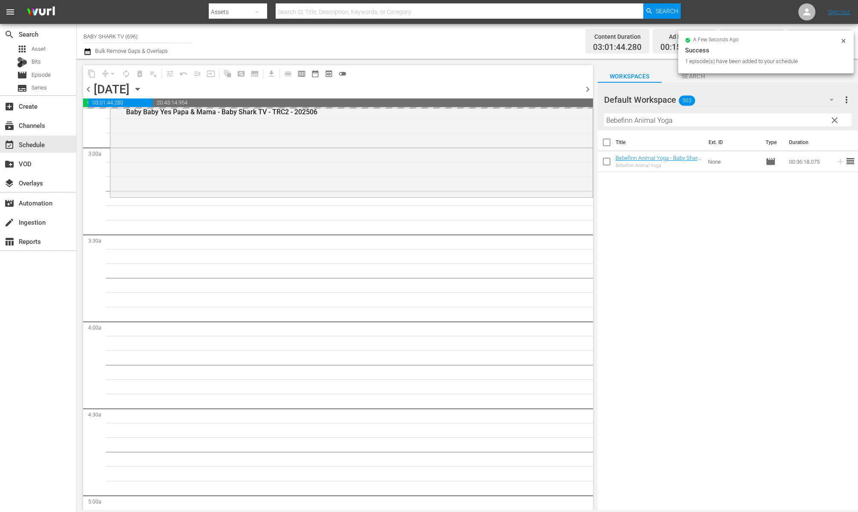
click at [652, 231] on div "Title Ext. ID Type Duration Bebefinn Animal Yoga - Baby Shark TV - TRC2 - 20250…" at bounding box center [728, 320] width 260 height 381
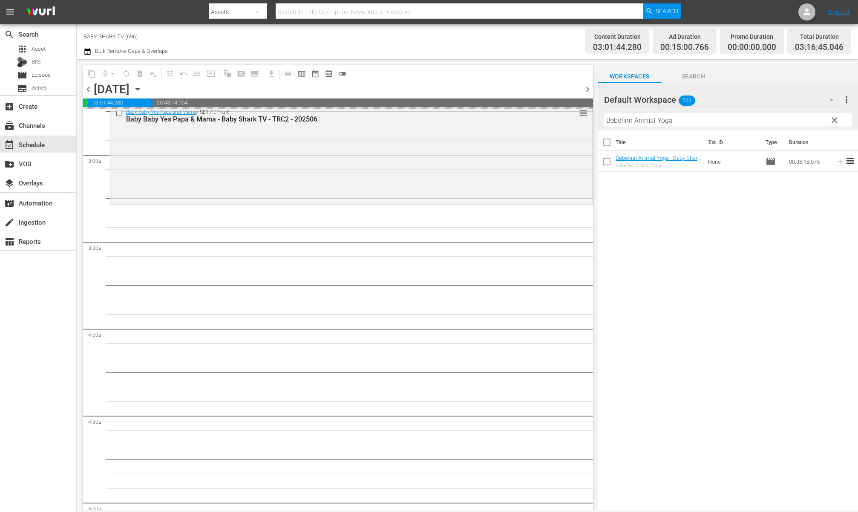
scroll to position [474, 0]
click at [652, 255] on div "Title Ext. ID Type Duration Bebefinn Animal Yoga - Baby Shark TV - TRC2 - 20250…" at bounding box center [728, 320] width 260 height 381
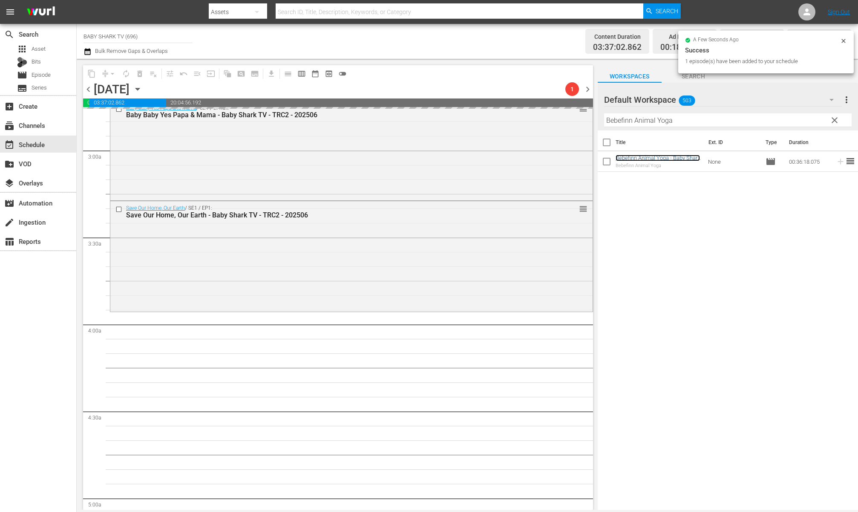
scroll to position [488, 0]
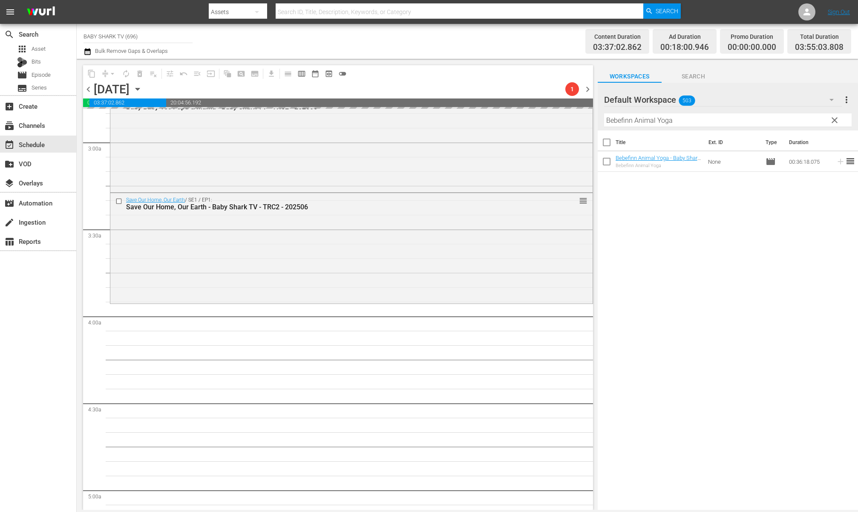
click at [652, 235] on div "Title Ext. ID Type Duration Bebefinn Animal Yoga - Baby Shark TV - TRC2 - 20250…" at bounding box center [728, 320] width 260 height 381
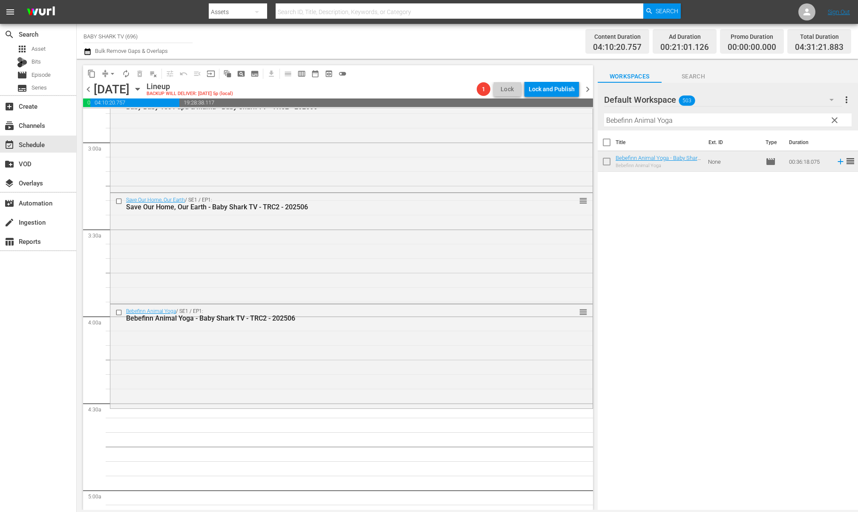
click at [652, 127] on hr at bounding box center [728, 127] width 248 height 0
click at [652, 119] on span "clear" at bounding box center [835, 120] width 10 height 10
click at [652, 119] on input "Bebefinn Animal Yoga" at bounding box center [728, 120] width 248 height 14
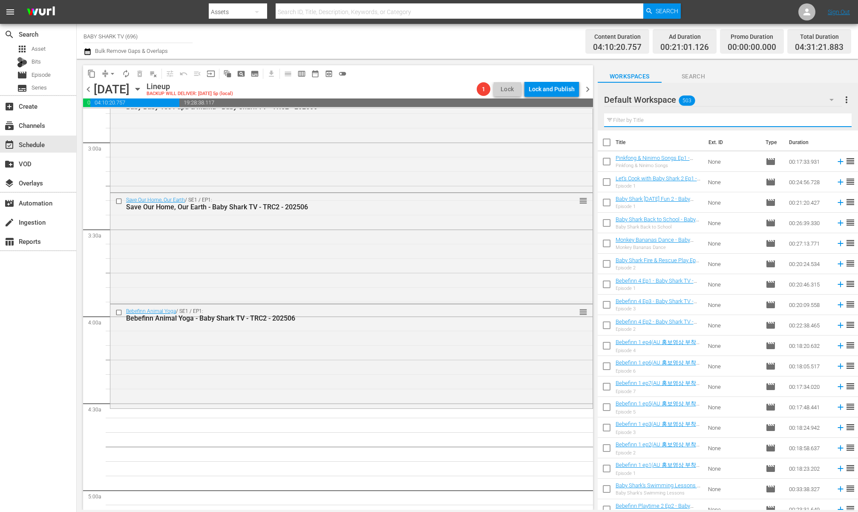
click at [652, 119] on input "text" at bounding box center [728, 120] width 248 height 14
paste input "Welcome to the Coral Reef"
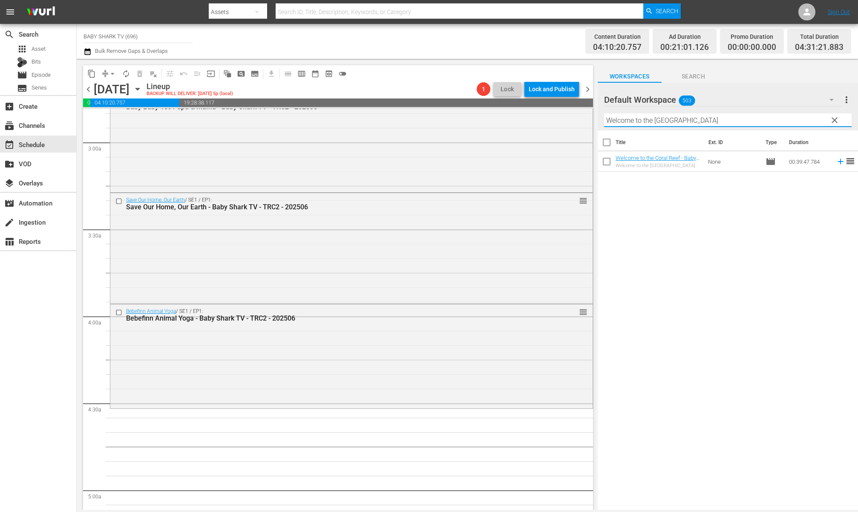
type input "Welcome to the Coral Reef"
click at [652, 211] on div "Title Ext. ID Type Duration Welcome to the Coral Reef - Baby Shark TV - TRC2 - …" at bounding box center [728, 320] width 260 height 381
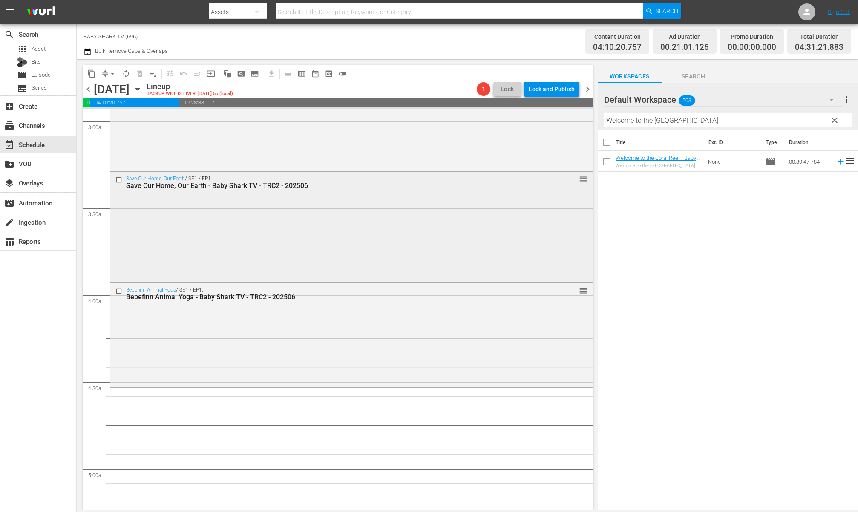
scroll to position [524, 0]
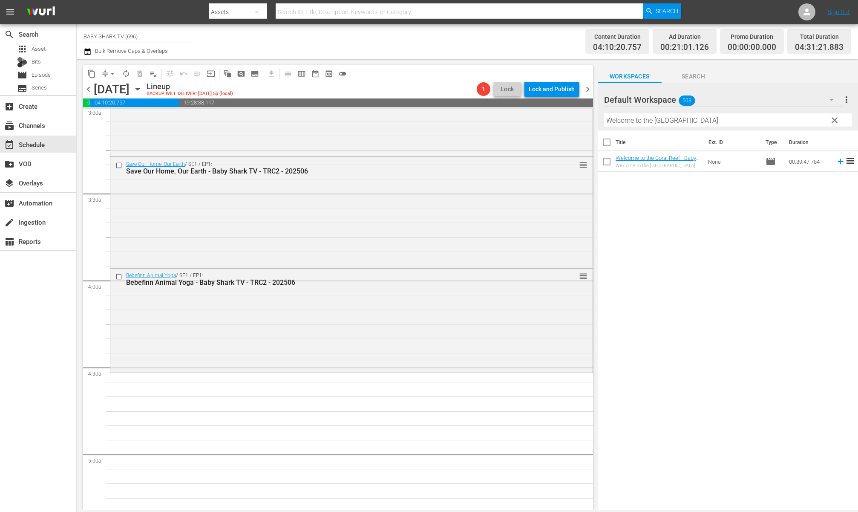
click at [652, 211] on div "Title Ext. ID Type Duration Welcome to the Coral Reef - Baby Shark TV - TRC2 - …" at bounding box center [728, 320] width 260 height 381
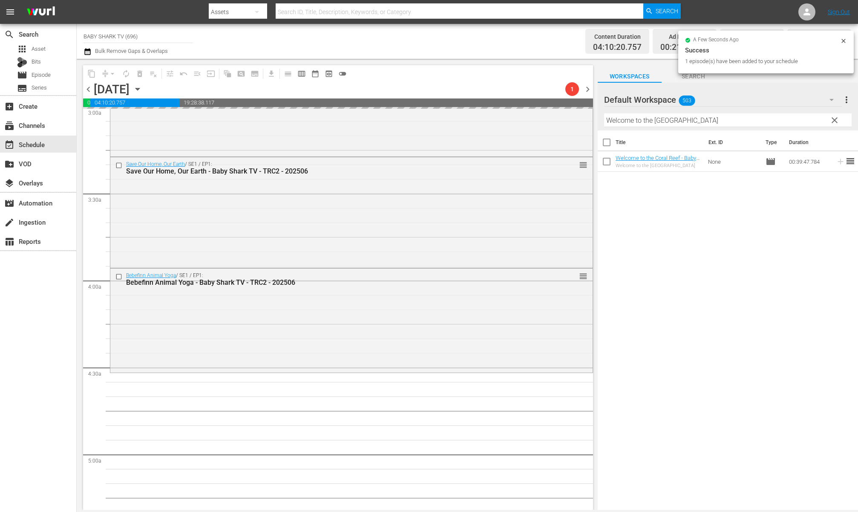
click at [652, 121] on span "clear" at bounding box center [835, 120] width 10 height 10
click at [652, 121] on input "Welcome to the Coral Reef" at bounding box center [728, 120] width 248 height 14
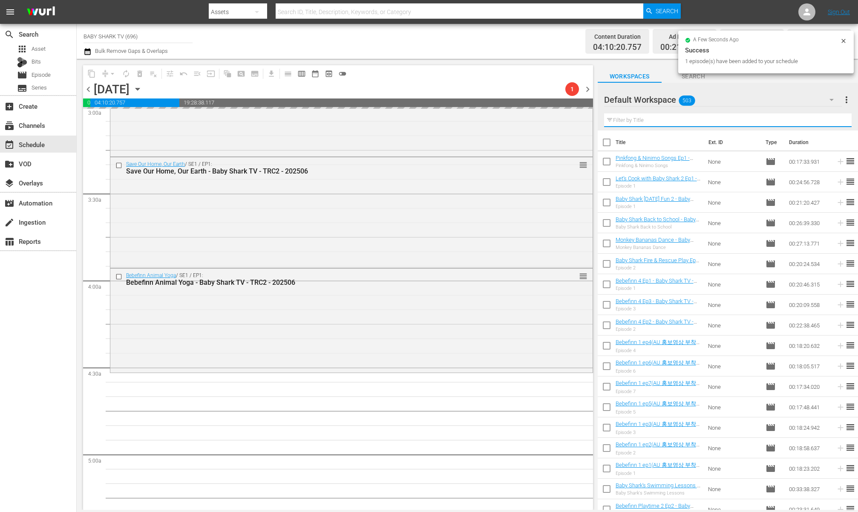
click at [652, 121] on input "text" at bounding box center [728, 120] width 248 height 14
paste input "Bebefinn I Spy Song"
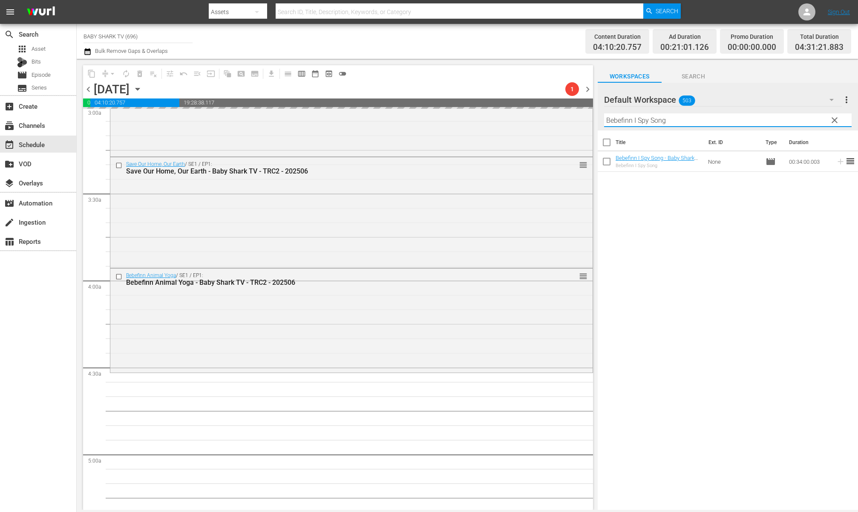
type input "Bebefinn I Spy Song"
click at [652, 272] on div "Title Ext. ID Type Duration Bebefinn I Spy Song - Baby Shark TV - TRC2 - 202506…" at bounding box center [728, 320] width 260 height 381
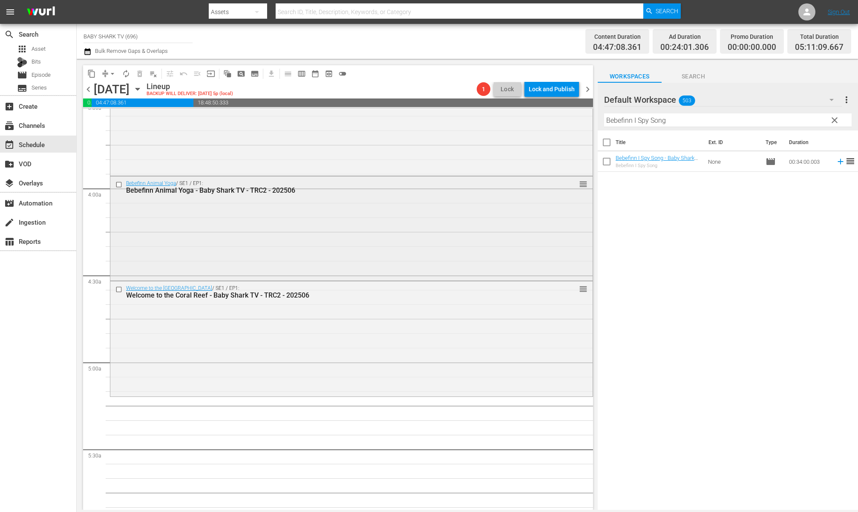
scroll to position [616, 0]
click at [652, 248] on div "Title Ext. ID Type Duration Bebefinn I Spy Song - Baby Shark TV - TRC2 - 202506…" at bounding box center [728, 320] width 260 height 381
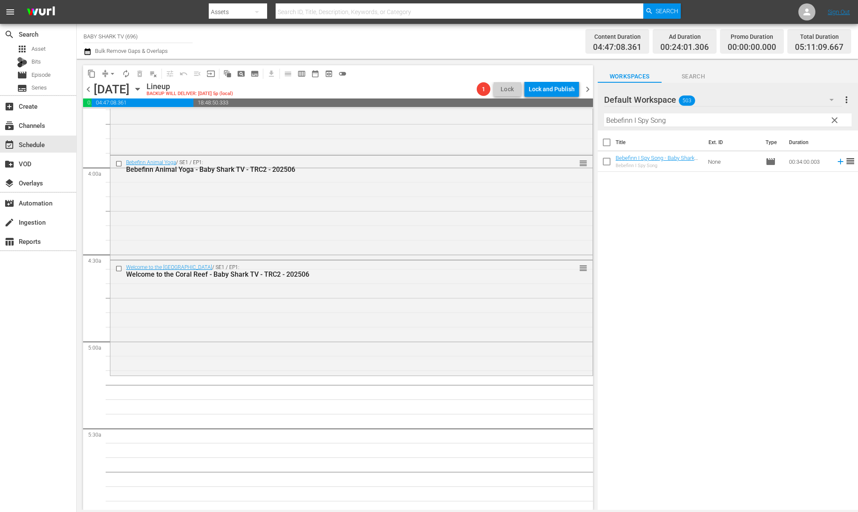
scroll to position [677, 0]
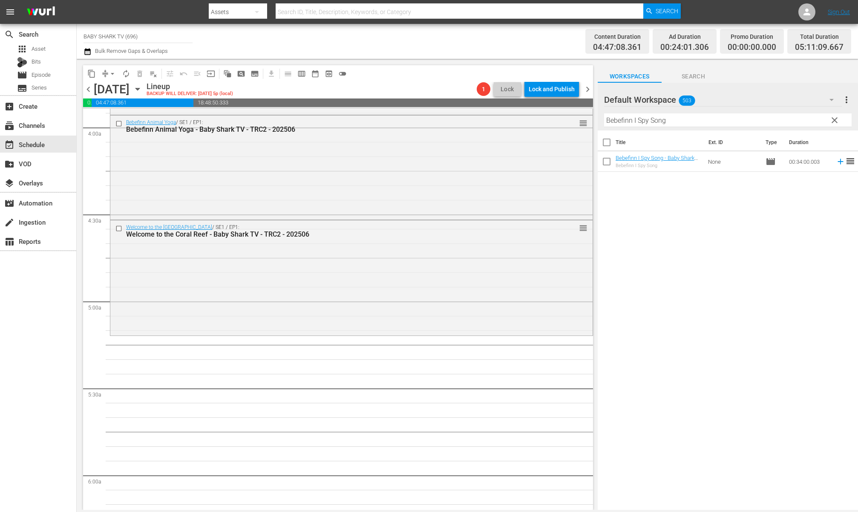
click at [638, 241] on div "Title Ext. ID Type Duration Bebefinn I Spy Song - Baby Shark TV - TRC2 - 202506…" at bounding box center [728, 320] width 260 height 381
click at [635, 234] on div "Title Ext. ID Type Duration Bebefinn I Spy Song - Baby Shark TV - TRC2 - 202506…" at bounding box center [728, 320] width 260 height 381
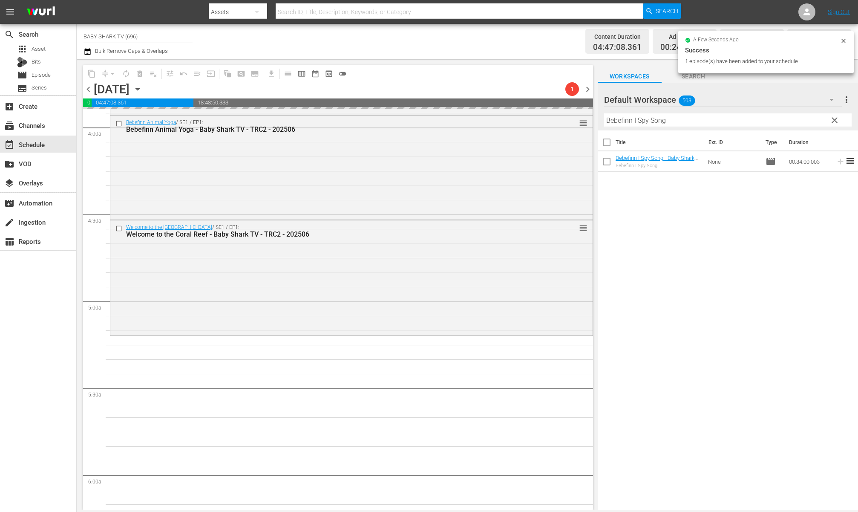
click at [652, 116] on input "Bebefinn I Spy Song" at bounding box center [728, 120] width 248 height 14
click at [652, 116] on span "clear" at bounding box center [835, 120] width 10 height 10
click at [652, 116] on input "Bebefinn I Spy Song" at bounding box center [728, 120] width 248 height 14
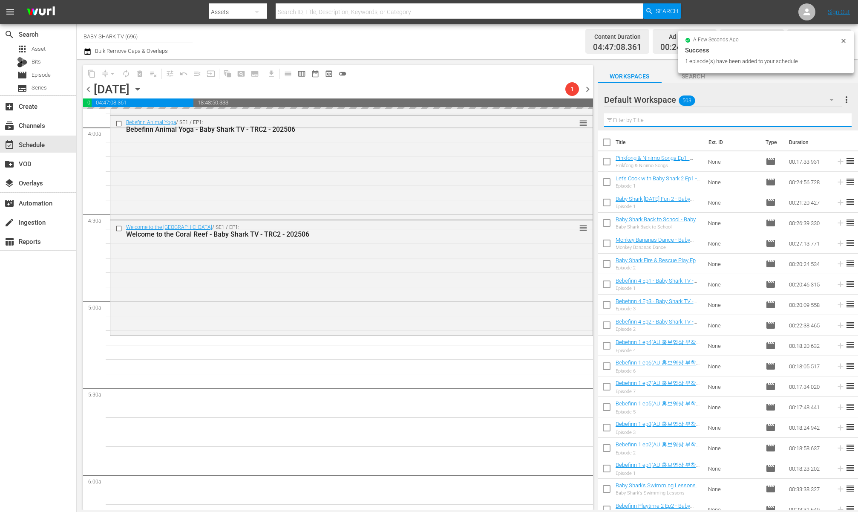
click at [652, 116] on input "text" at bounding box center [728, 120] width 248 height 14
paste input "Bebefinn Welcome to the Dino World"
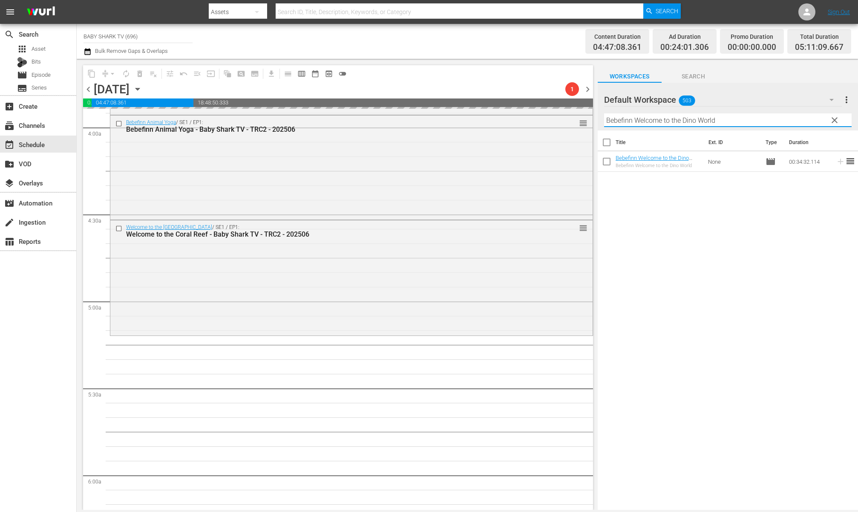
type input "Bebefinn Welcome to the Dino World"
click at [652, 226] on div "Title Ext. ID Type Duration Bebefinn Welcome to the Dino World - Baby Shark TV …" at bounding box center [728, 320] width 260 height 381
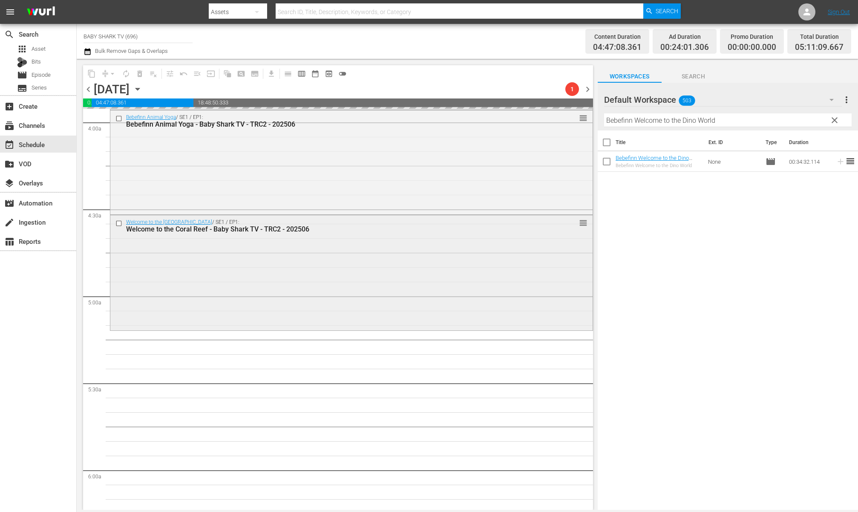
scroll to position [690, 0]
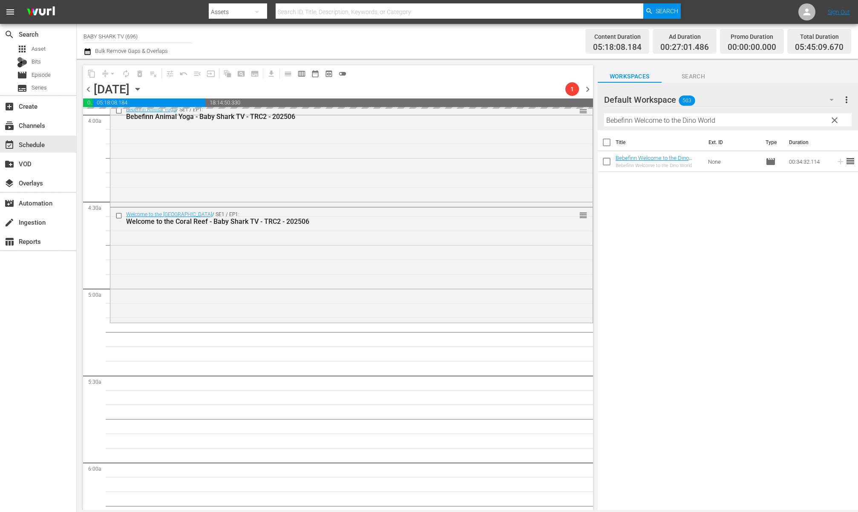
click at [652, 253] on div "Title Ext. ID Type Duration Bebefinn Welcome to the Dino World - Baby Shark TV …" at bounding box center [728, 320] width 260 height 381
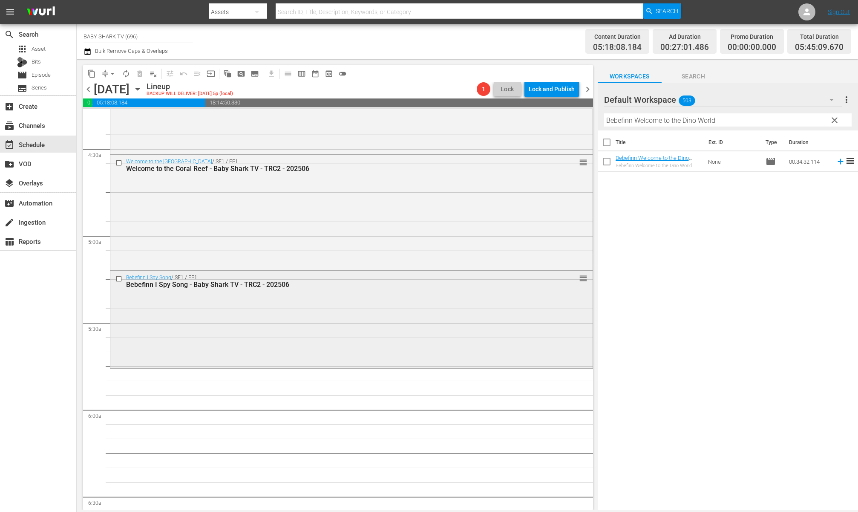
scroll to position [789, 0]
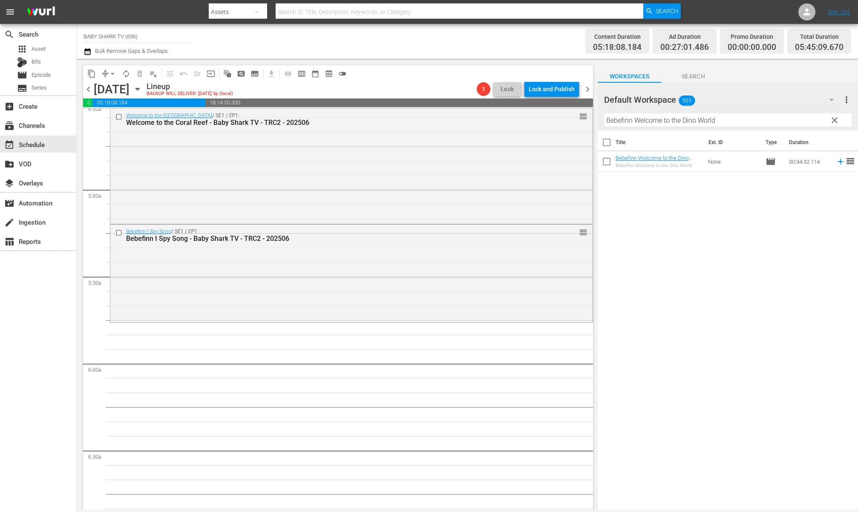
click at [652, 228] on div "Title Ext. ID Type Duration Bebefinn Welcome to the Dino World - Baby Shark TV …" at bounding box center [728, 320] width 260 height 381
click at [652, 176] on div "Title Ext. ID Type Duration Bebefinn Welcome to the Dino World - Baby Shark TV …" at bounding box center [728, 320] width 260 height 381
click at [652, 124] on span "clear" at bounding box center [835, 120] width 10 height 10
click at [652, 124] on input "Bebefinn Welcome to the Dino World" at bounding box center [728, 120] width 248 height 14
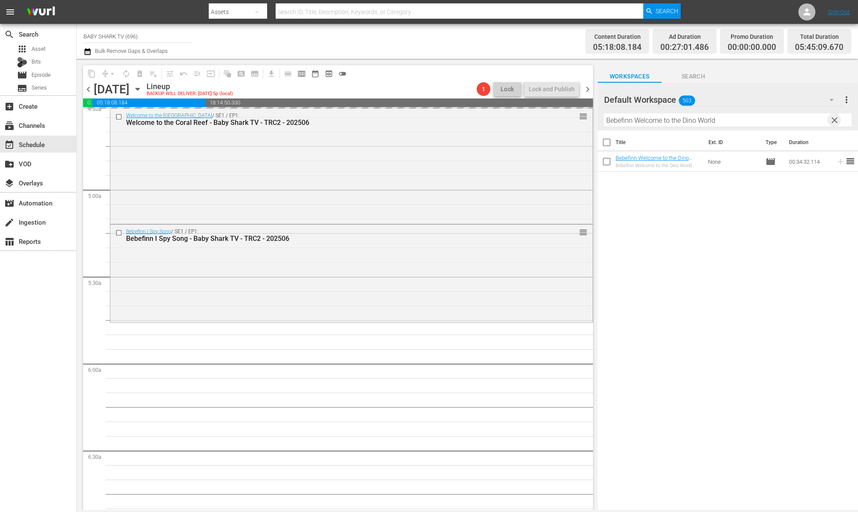
click at [652, 124] on input "Bebefinn Welcome to the Dino World" at bounding box center [728, 120] width 248 height 14
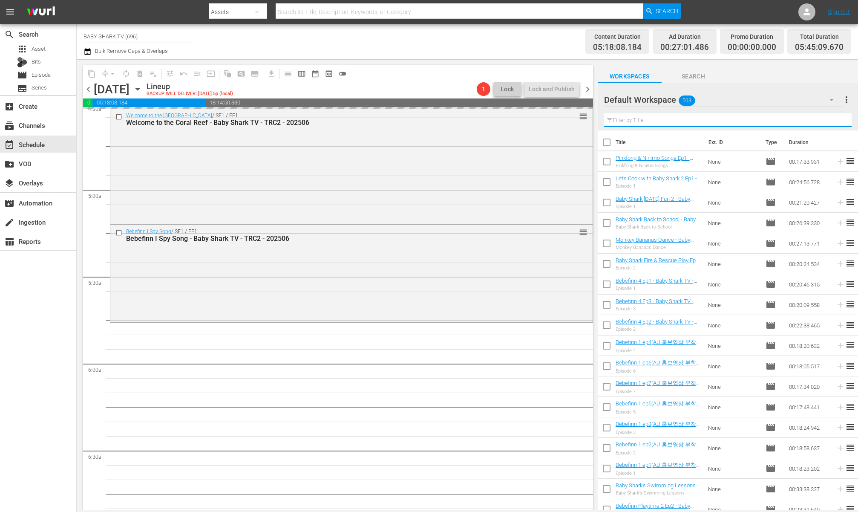
click at [652, 124] on input "text" at bounding box center [728, 120] width 248 height 14
paste input "Best toy car & Color bus"
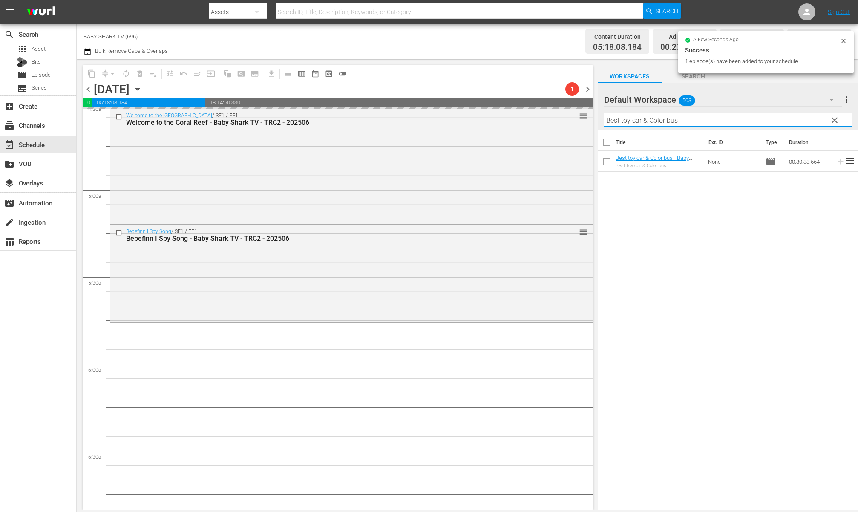
type input "Best toy car & Color bus"
click at [652, 236] on div "Title Ext. ID Type Duration Best toy car & Color bus - Baby Shark TV - TRC2 - 2…" at bounding box center [728, 320] width 260 height 381
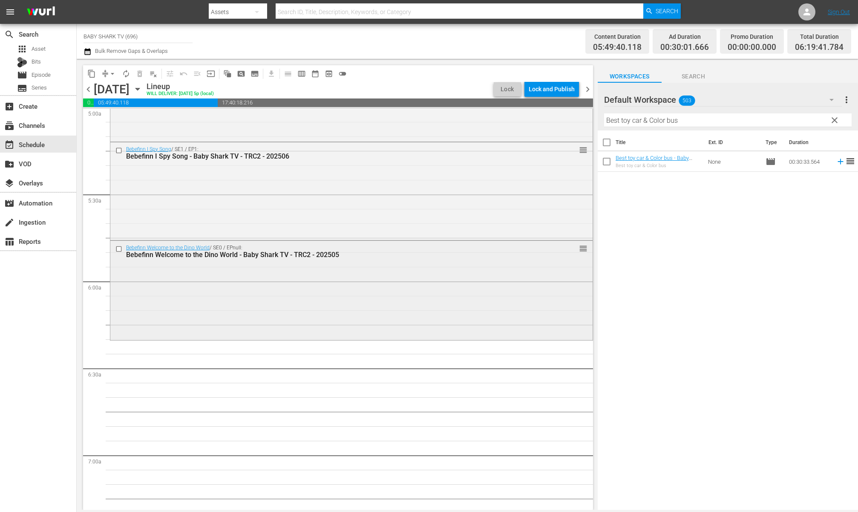
scroll to position [880, 0]
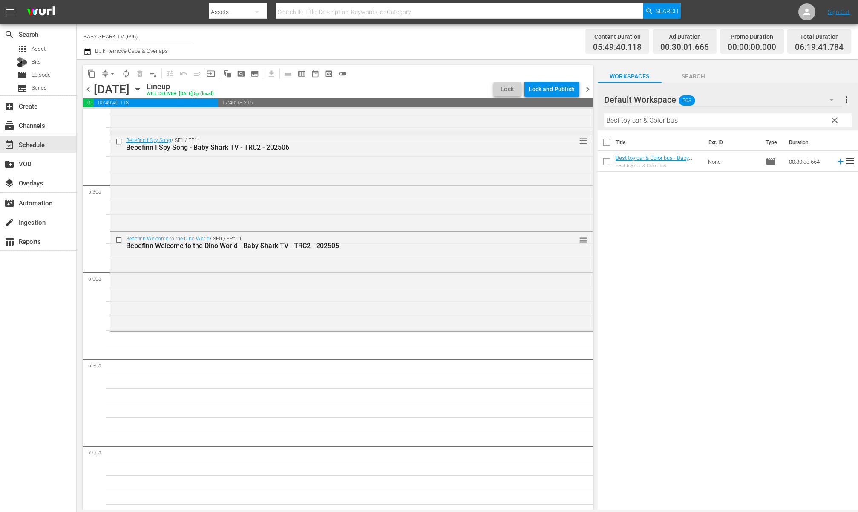
click at [652, 225] on div "Title Ext. ID Type Duration Best toy car & Color bus - Baby Shark TV - TRC2 - 2…" at bounding box center [728, 320] width 260 height 381
drag, startPoint x: 702, startPoint y: 223, endPoint x: 683, endPoint y: 213, distance: 21.9
click at [652, 223] on div "Title Ext. ID Type Duration Best toy car & Color bus - Baby Shark TV - TRC2 - 2…" at bounding box center [728, 320] width 260 height 381
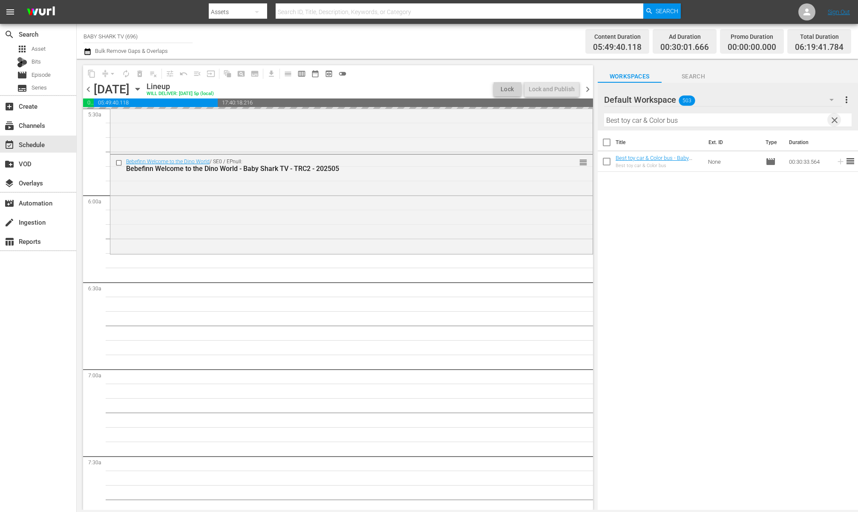
click at [652, 122] on span "clear" at bounding box center [835, 120] width 10 height 10
click at [652, 122] on input "Best toy car & Color bus" at bounding box center [728, 120] width 248 height 14
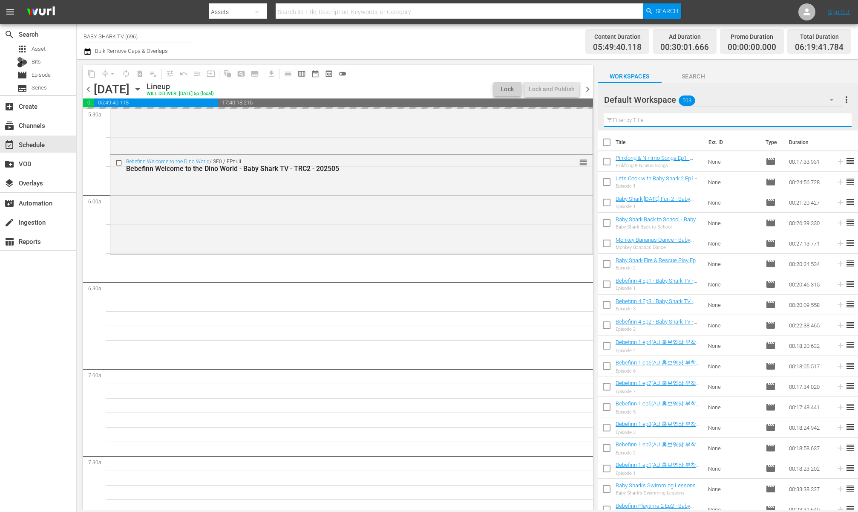
click at [652, 122] on input "text" at bounding box center [728, 120] width 248 height 14
paste input "Pinkfong and Hogi’s Magic Adventure"
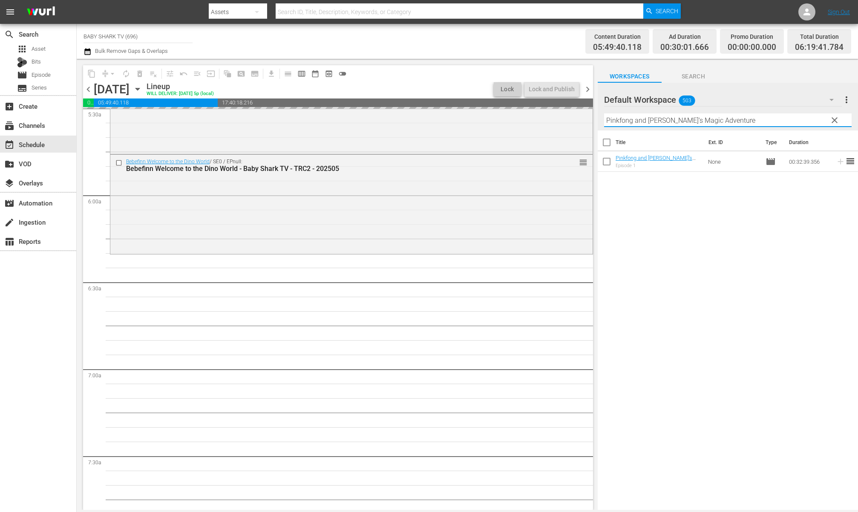
type input "Pinkfong and Hogi’s Magic Adventure"
click at [652, 203] on div "Title Ext. ID Type Duration Pinkfong and Hogi’s Magic Adventure - Baby Shark TV…" at bounding box center [728, 320] width 260 height 381
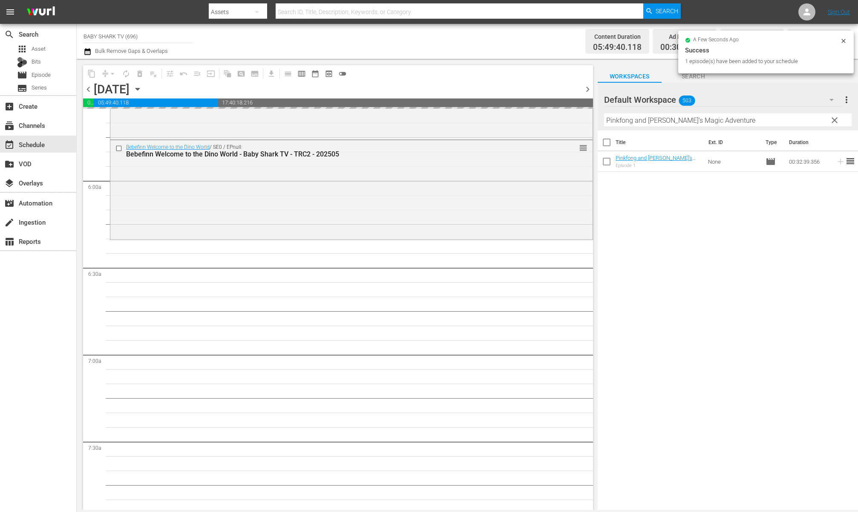
scroll to position [971, 0]
click at [652, 233] on div "Title Ext. ID Type Duration Pinkfong and Hogi’s Magic Adventure - Baby Shark TV…" at bounding box center [728, 320] width 260 height 381
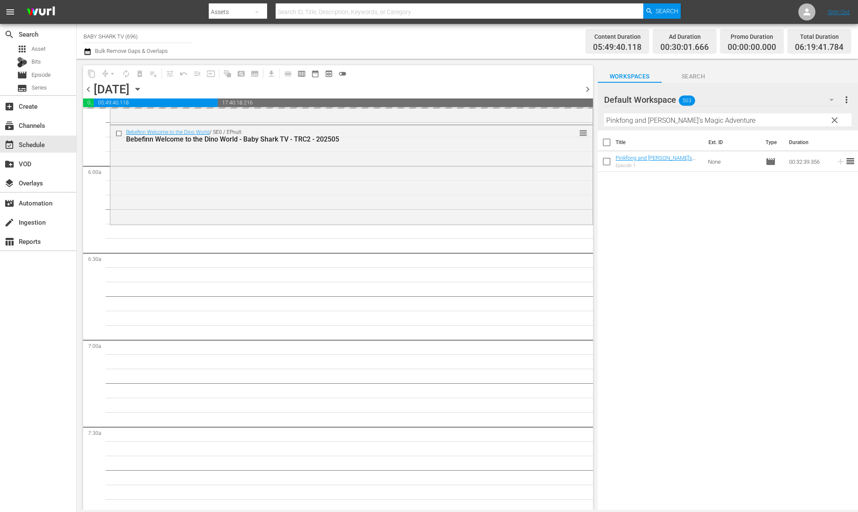
scroll to position [987, 0]
click at [652, 224] on div "Title Ext. ID Type Duration Pinkfong and Hogi’s Magic Adventure - Baby Shark TV…" at bounding box center [728, 320] width 260 height 381
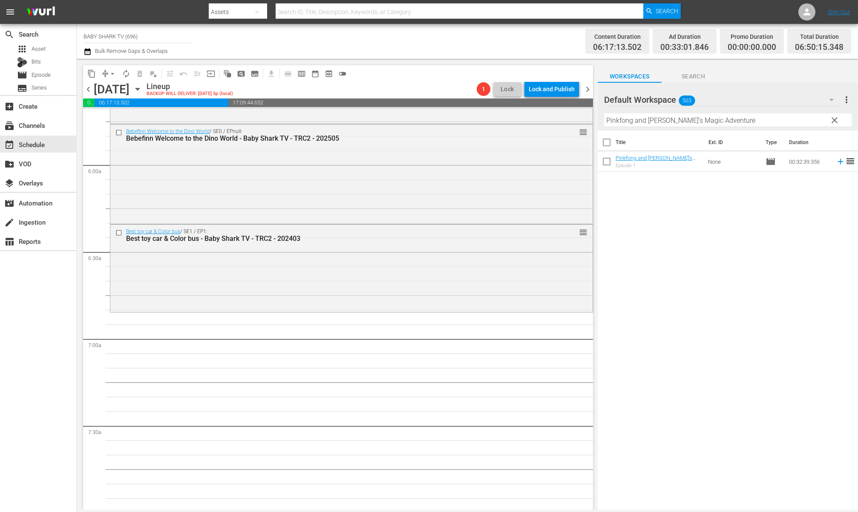
click at [650, 190] on div "Title Ext. ID Type Duration Pinkfong and Hogi’s Magic Adventure - Baby Shark TV…" at bounding box center [728, 320] width 260 height 381
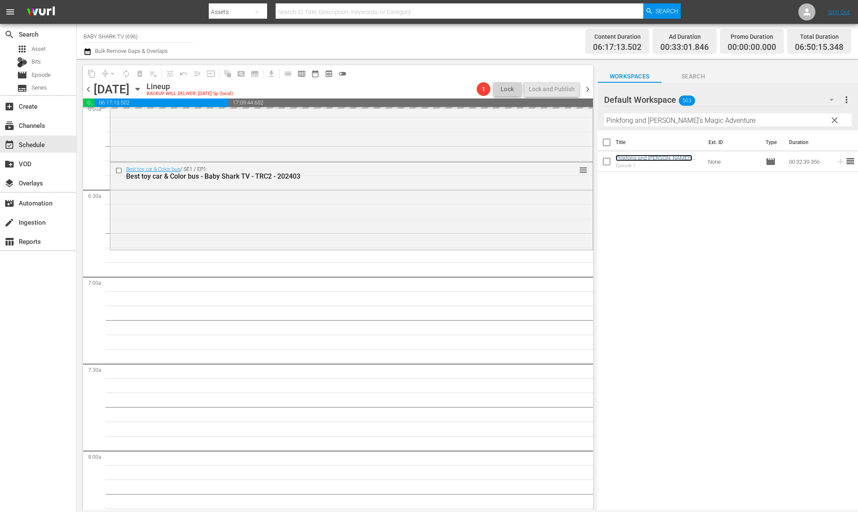
scroll to position [1060, 0]
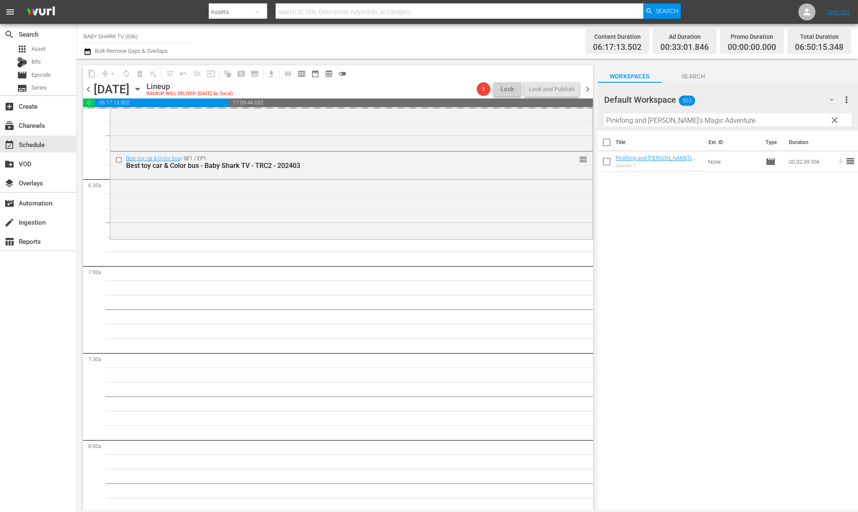
click at [652, 118] on span "clear" at bounding box center [835, 120] width 10 height 10
click at [652, 118] on input "Pinkfong and Hogi’s Magic Adventure" at bounding box center [728, 120] width 248 height 14
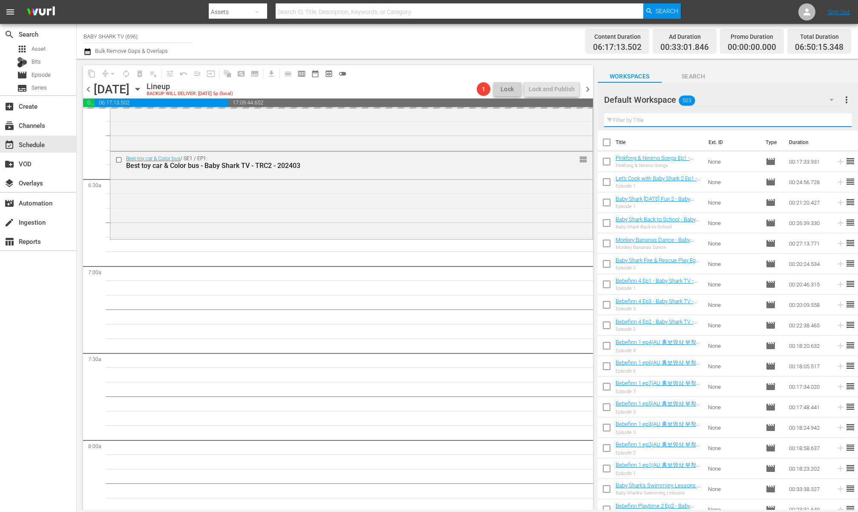
click at [652, 118] on input "text" at bounding box center [728, 120] width 248 height 14
click at [652, 119] on input "text" at bounding box center [728, 120] width 248 height 14
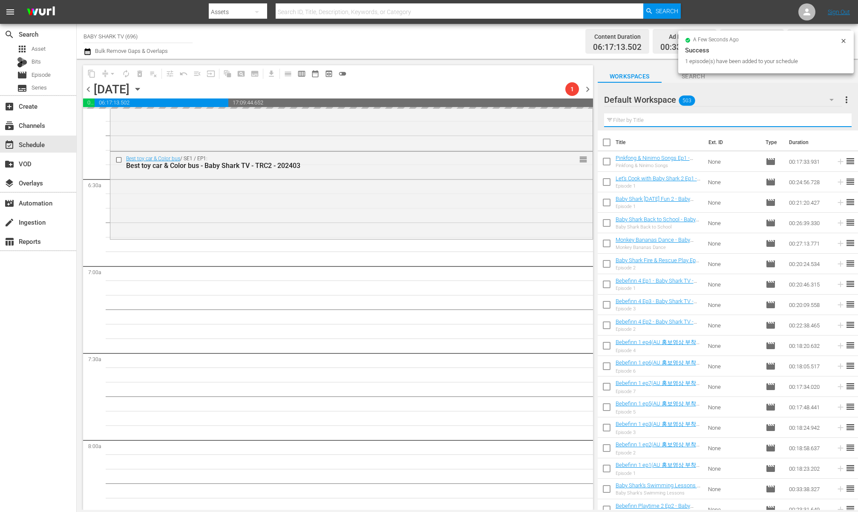
click at [652, 119] on input "text" at bounding box center [728, 120] width 248 height 14
paste input "Farm Animals Songs 2"
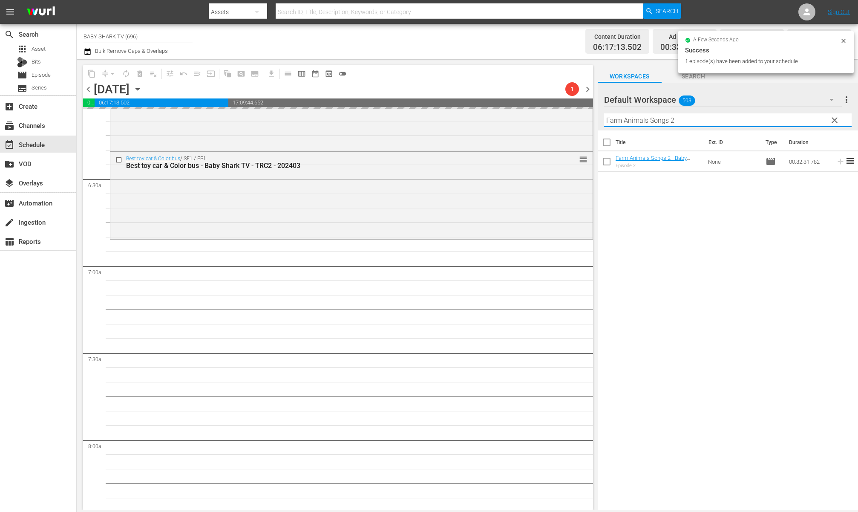
type input "Farm Animals Songs 2"
click at [652, 214] on div "Title Ext. ID Type Duration Farm Animals Songs 2 - Baby Shark TV - TRC2 - 20220…" at bounding box center [728, 320] width 260 height 381
click at [652, 221] on div "Title Ext. ID Type Duration Farm Animals Songs 2 - Baby Shark TV - TRC2 - 20220…" at bounding box center [728, 320] width 260 height 381
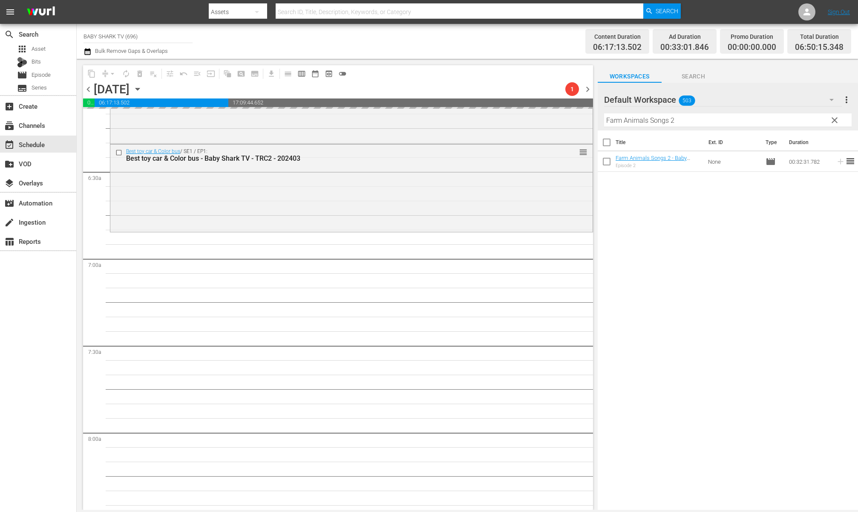
scroll to position [1076, 0]
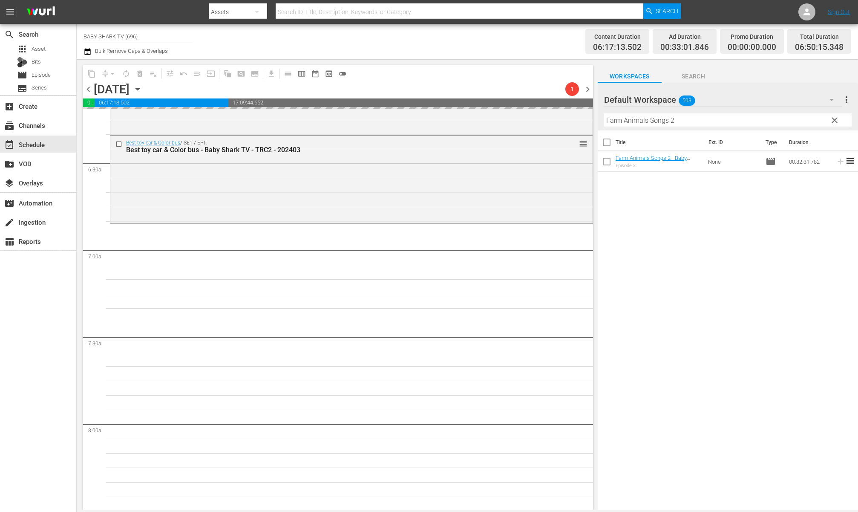
click at [652, 231] on div "Title Ext. ID Type Duration Farm Animals Songs 2 - Baby Shark TV - TRC2 - 20220…" at bounding box center [728, 320] width 260 height 381
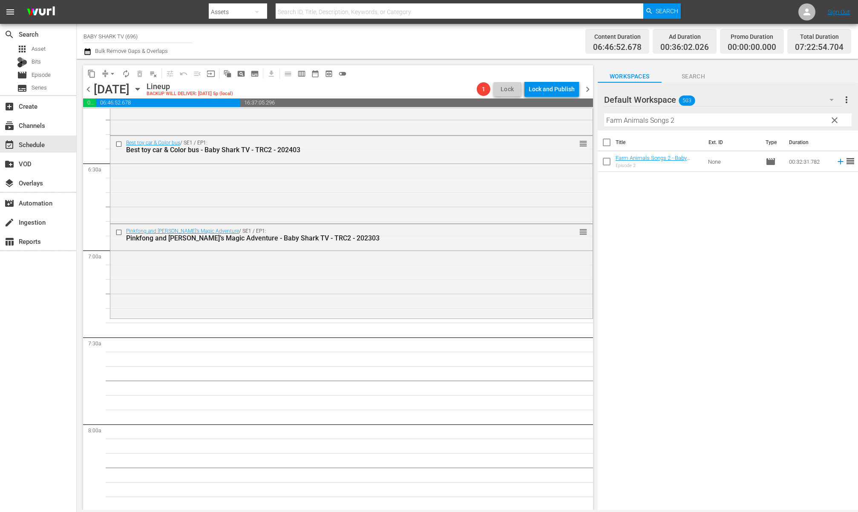
click at [652, 183] on div "Title Ext. ID Type Duration Farm Animals Songs 2 - Baby Shark TV - TRC2 - 20220…" at bounding box center [728, 320] width 260 height 381
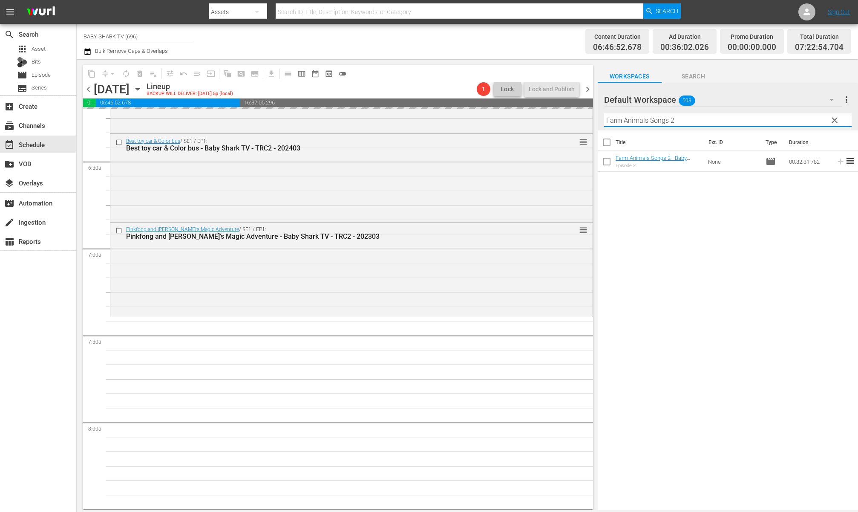
click at [652, 120] on input "Farm Animals Songs 2" at bounding box center [728, 120] width 248 height 14
click at [652, 121] on button "clear" at bounding box center [835, 120] width 14 height 14
click at [652, 120] on input "Farm Animals Songs 2" at bounding box center [728, 120] width 248 height 14
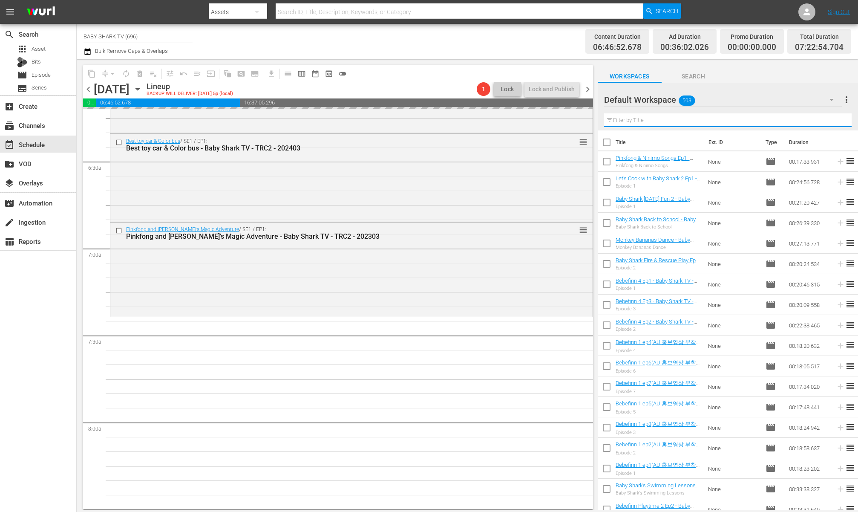
click at [652, 120] on input "text" at bounding box center [728, 120] width 248 height 14
click at [652, 121] on input "text" at bounding box center [728, 120] width 248 height 14
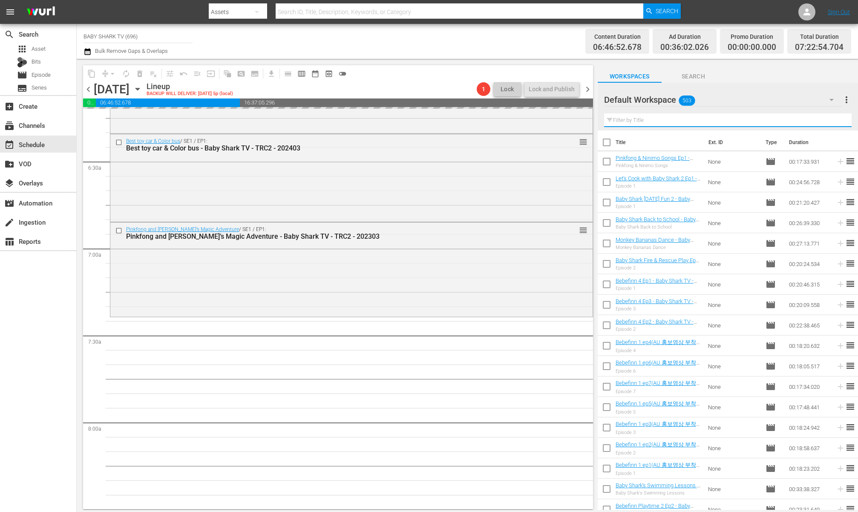
paste input "Baby Shark Hospital Play 3"
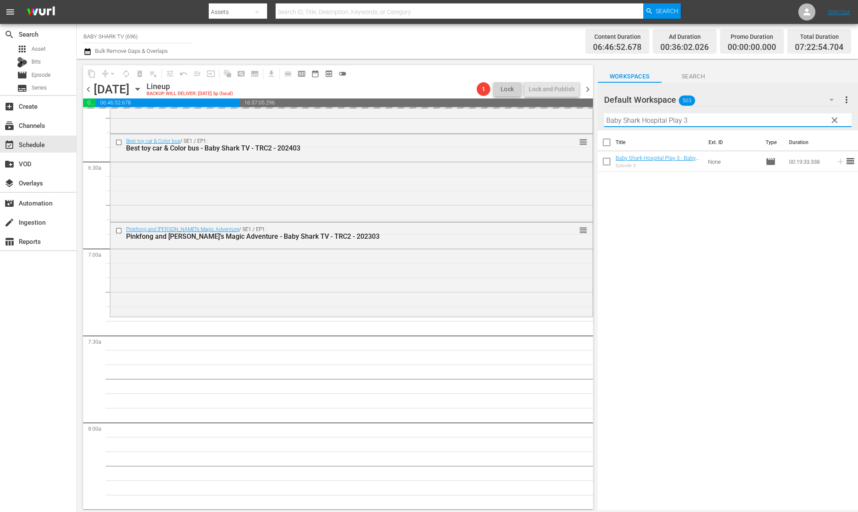
type input "Baby Shark Hospital Play 3"
click at [652, 224] on div "Title Ext. ID Type Duration Baby Shark Hospital Play 3 - Baby Shark TV - TRC2 -…" at bounding box center [728, 320] width 260 height 381
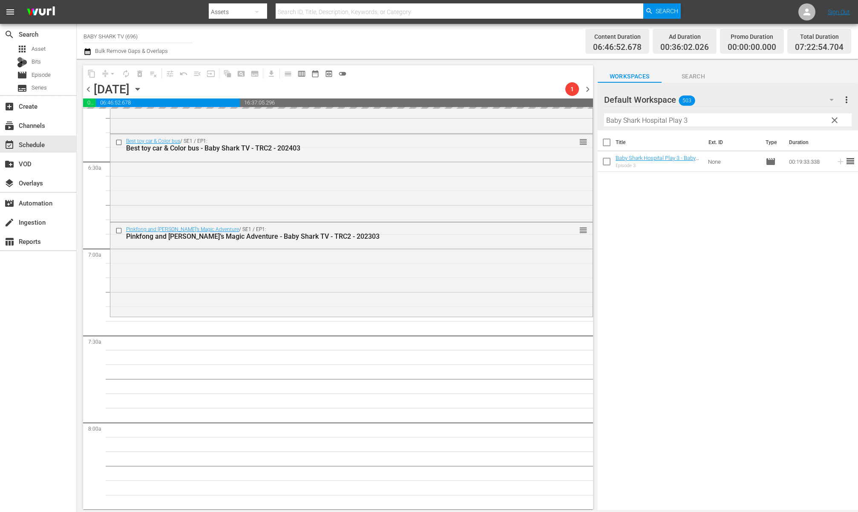
click at [652, 209] on div "Title Ext. ID Type Duration Baby Shark Hospital Play 3 - Baby Shark TV - TRC2 -…" at bounding box center [728, 320] width 260 height 381
click at [652, 215] on div "Title Ext. ID Type Duration Baby Shark Hospital Play 3 - Baby Shark TV - TRC2 -…" at bounding box center [728, 320] width 260 height 381
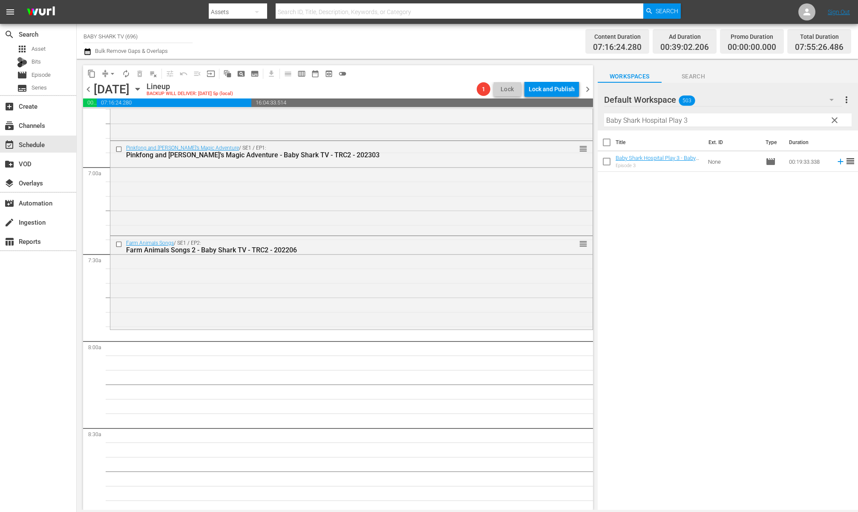
click at [650, 232] on div "Title Ext. ID Type Duration Baby Shark Hospital Play 3 - Baby Shark TV - TRC2 -…" at bounding box center [728, 320] width 260 height 381
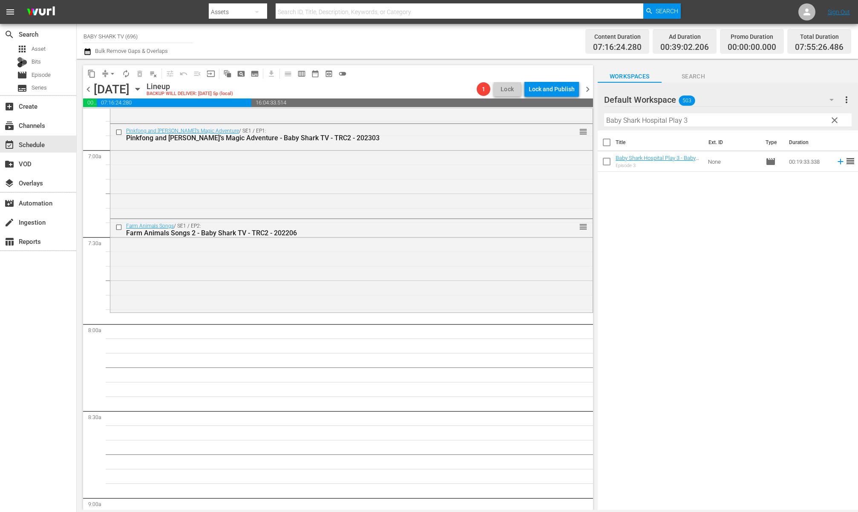
click at [618, 229] on div "Title Ext. ID Type Duration Baby Shark Hospital Play 3 - Baby Shark TV - TRC2 -…" at bounding box center [728, 320] width 260 height 381
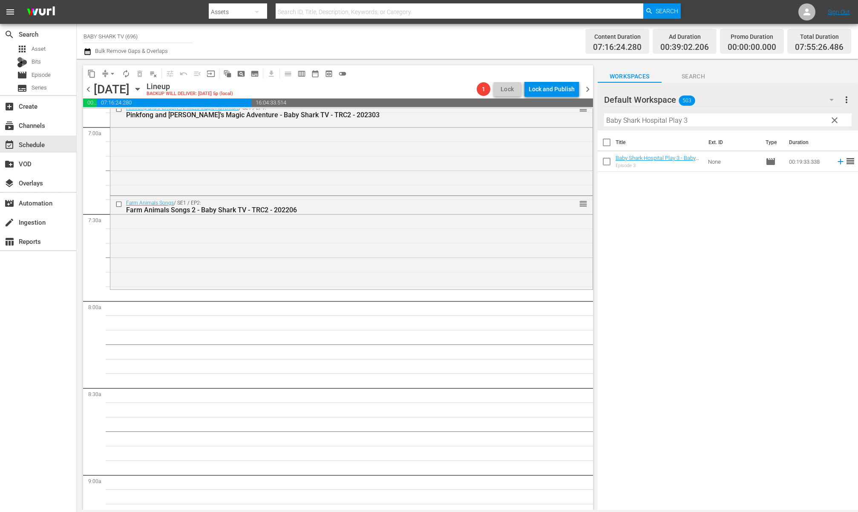
scroll to position [1199, 0]
click at [652, 208] on div "Title Ext. ID Type Duration Baby Shark Hospital Play 3 - Baby Shark TV - TRC2 -…" at bounding box center [728, 320] width 260 height 381
